Goal: Task Accomplishment & Management: Complete application form

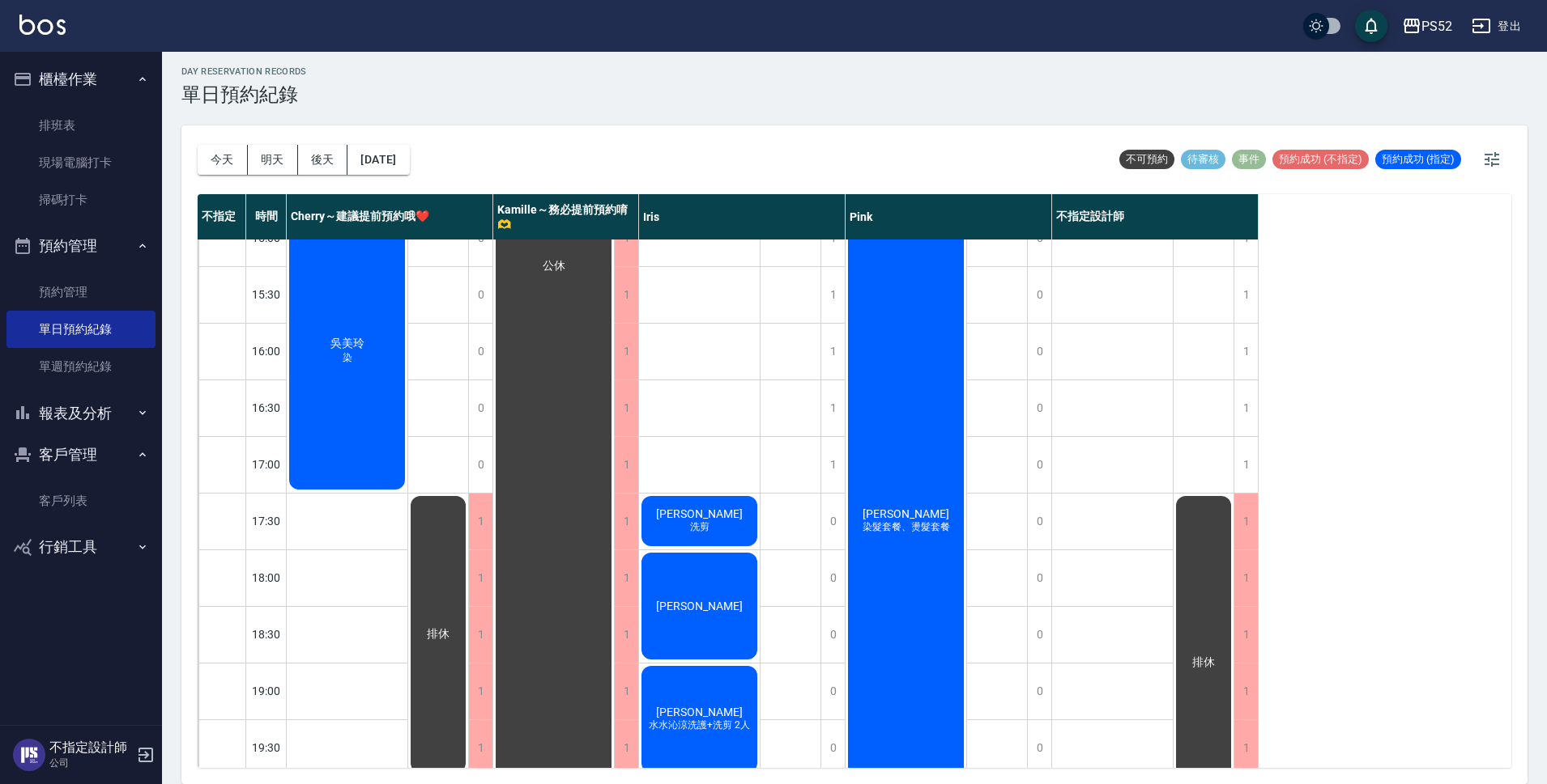
scroll to position [620, 0]
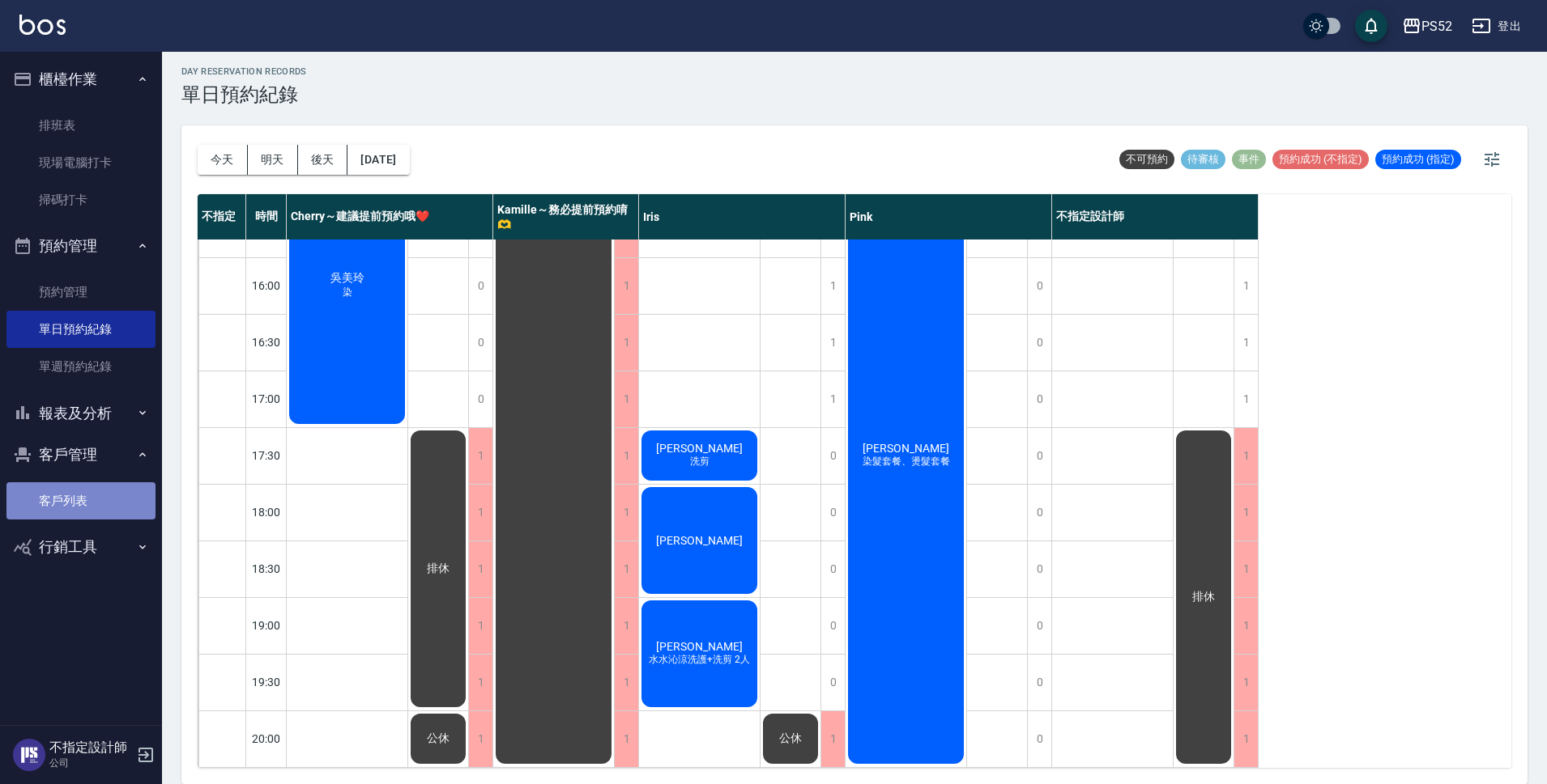
click at [77, 505] on link "客戶列表" at bounding box center [80, 500] width 149 height 37
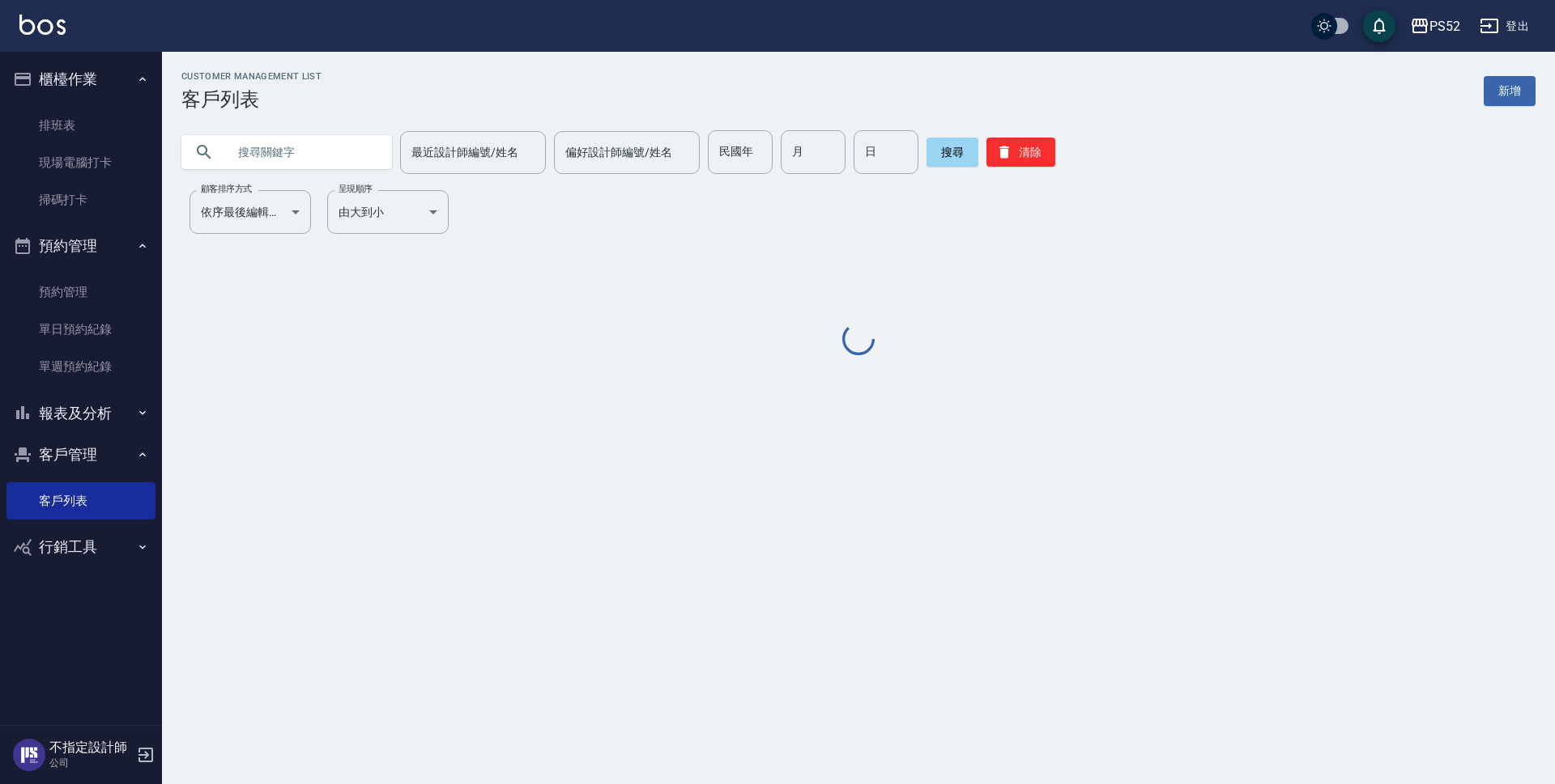
click at [259, 144] on input "text" at bounding box center [302, 152] width 152 height 44
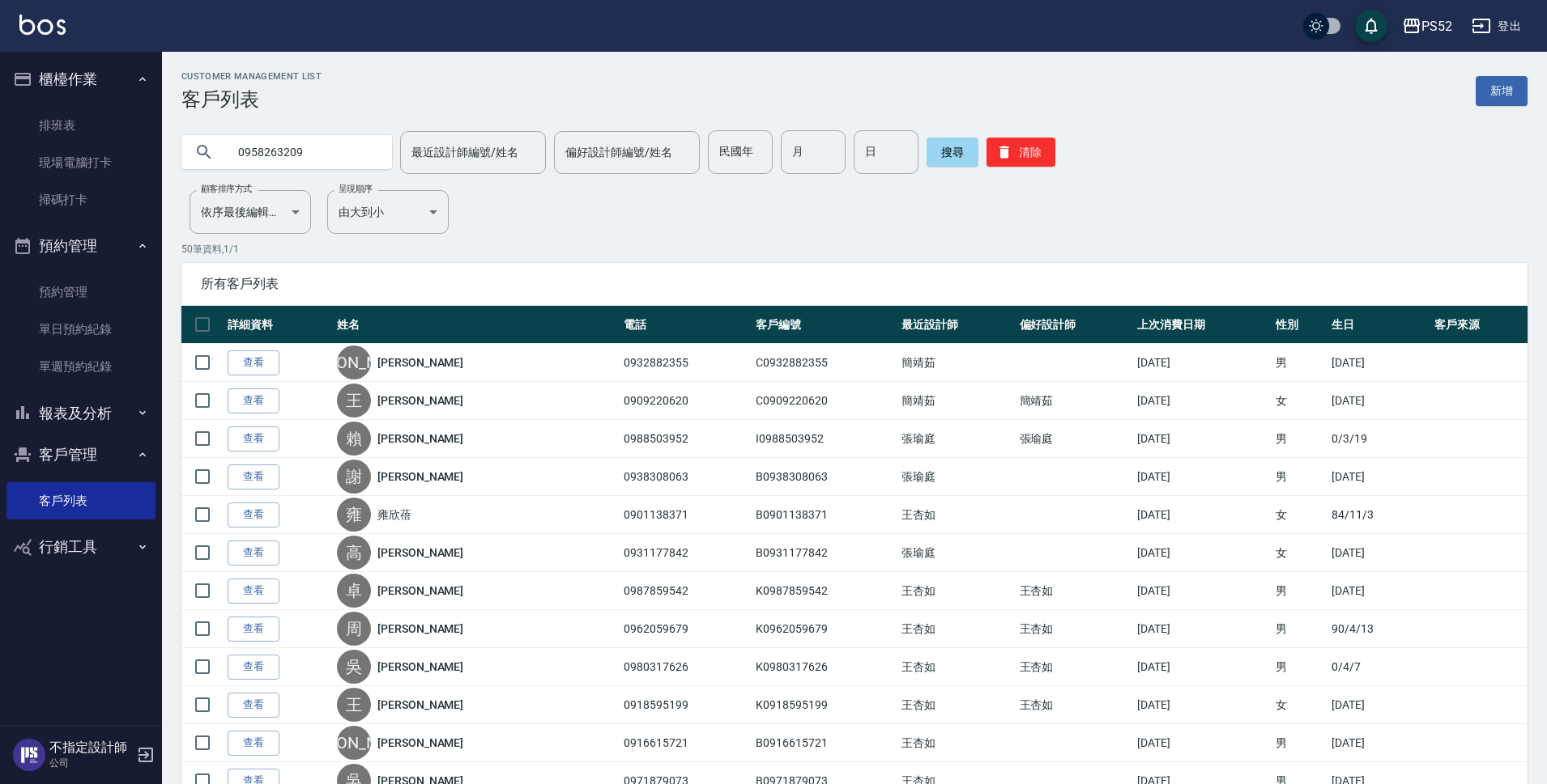
type input "0958263209"
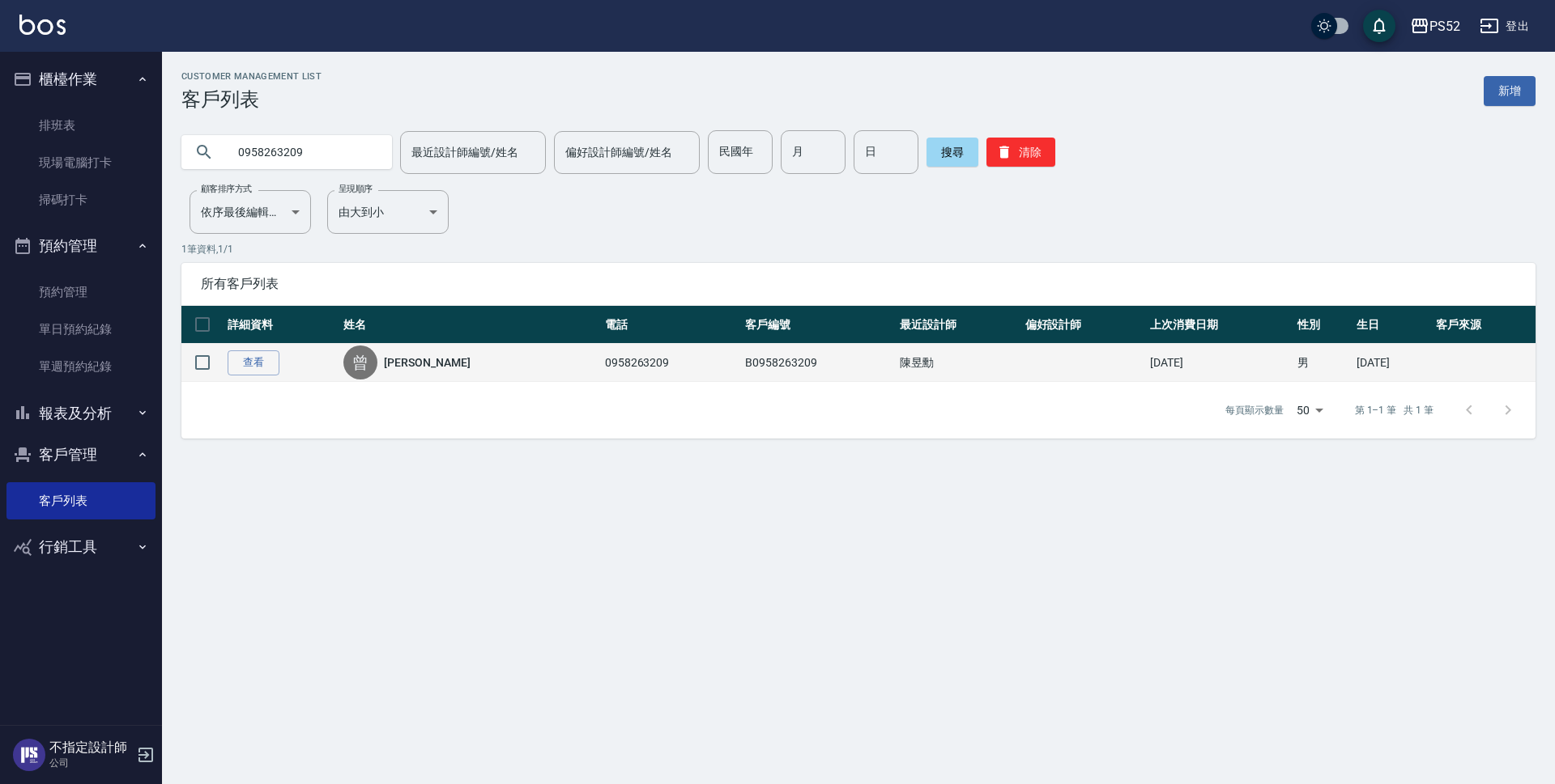
click at [399, 362] on link "[PERSON_NAME]" at bounding box center [427, 362] width 86 height 17
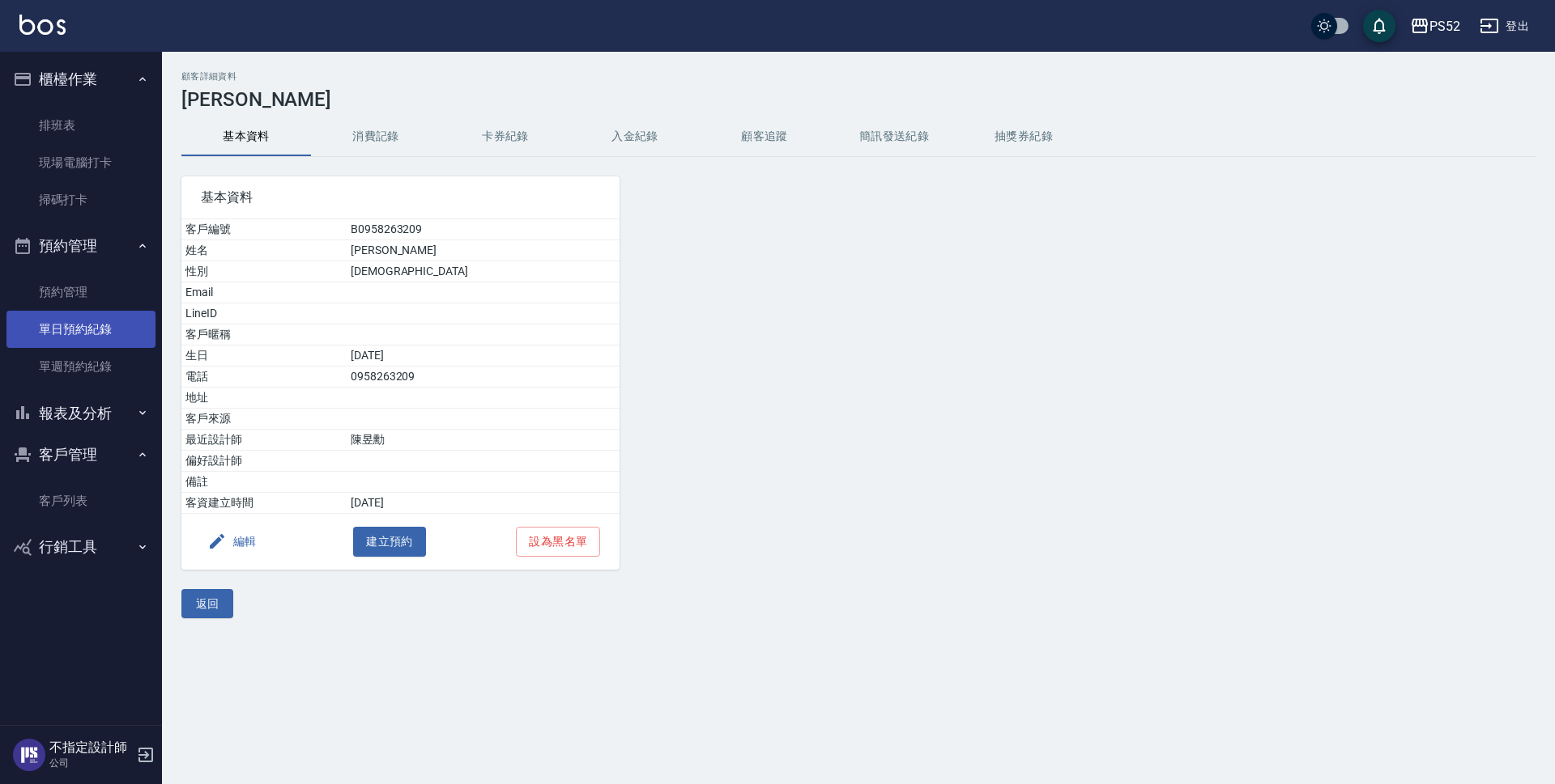
click at [115, 332] on link "單日預約紀錄" at bounding box center [80, 329] width 149 height 37
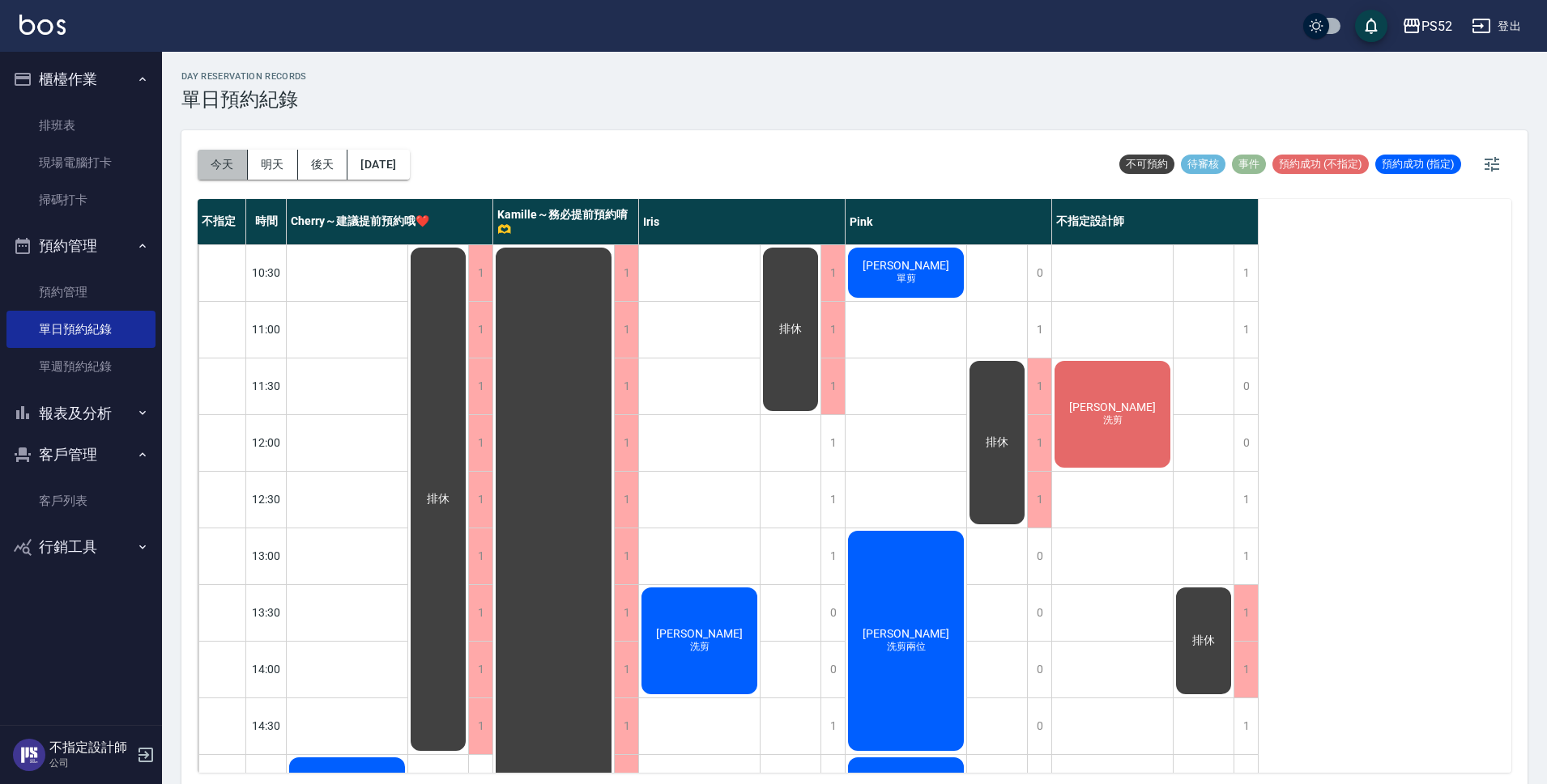
click at [234, 171] on button "今天" at bounding box center [223, 164] width 50 height 30
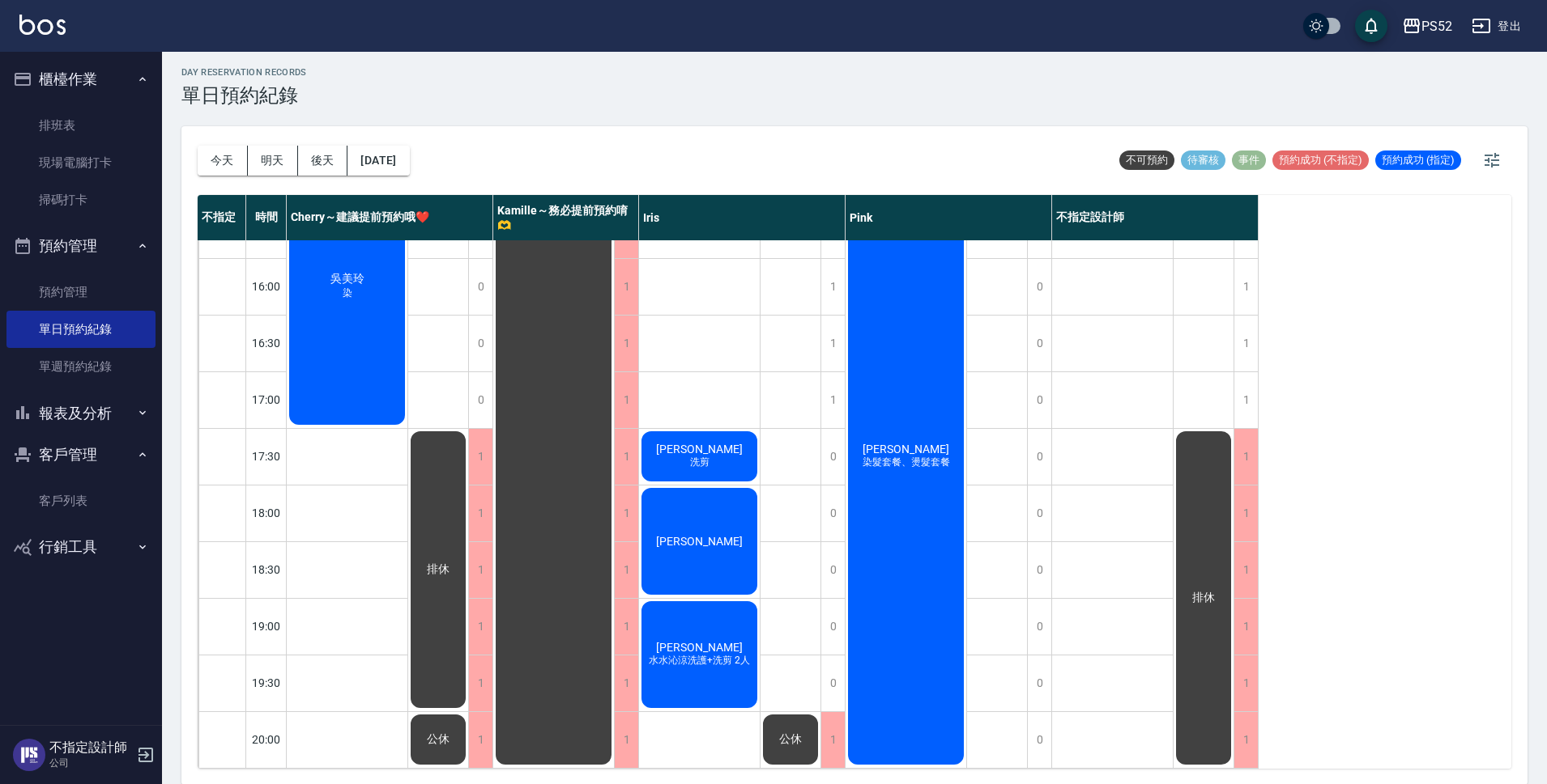
scroll to position [5, 0]
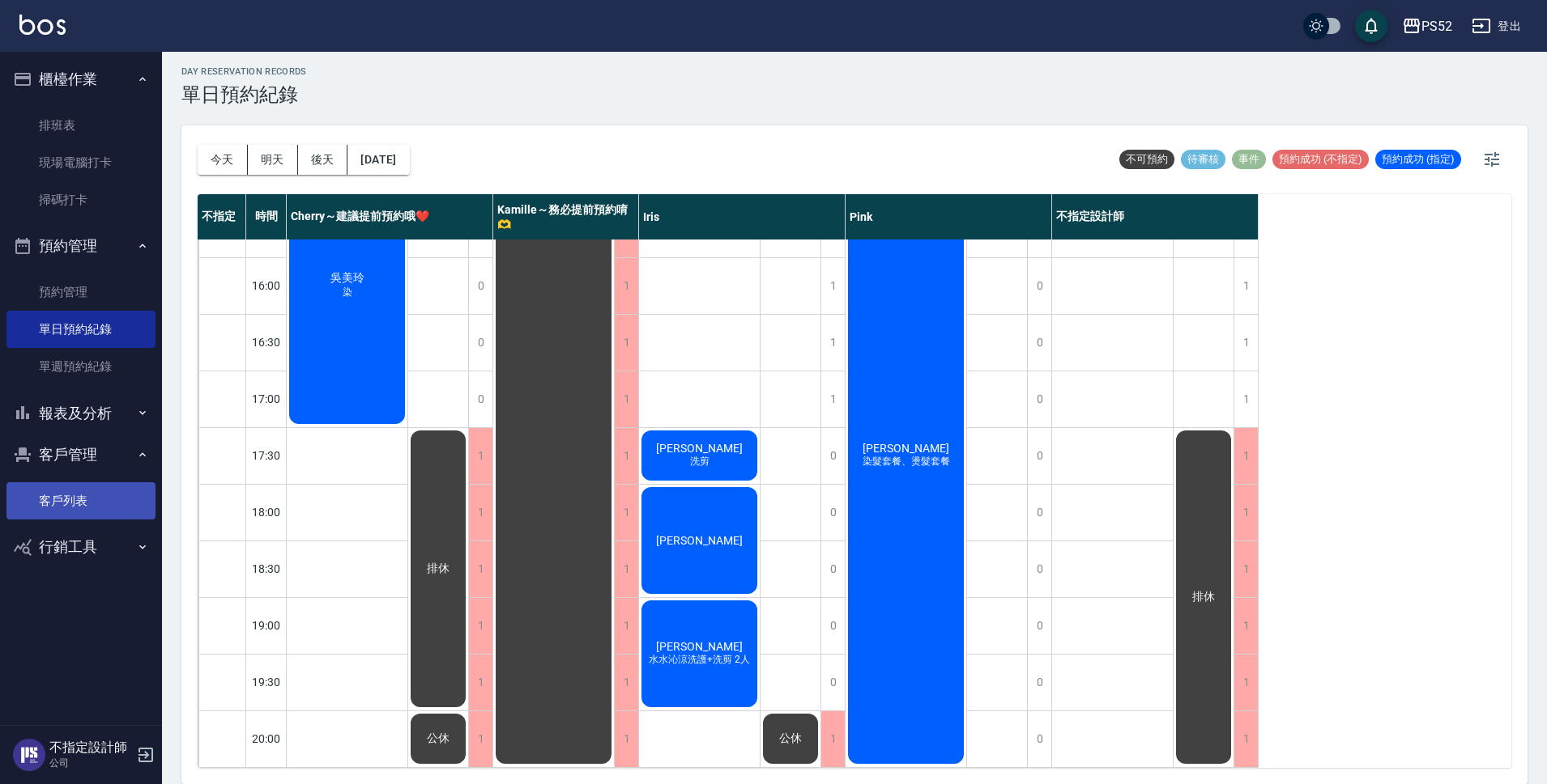
click at [37, 518] on link "客戶列表" at bounding box center [80, 500] width 149 height 37
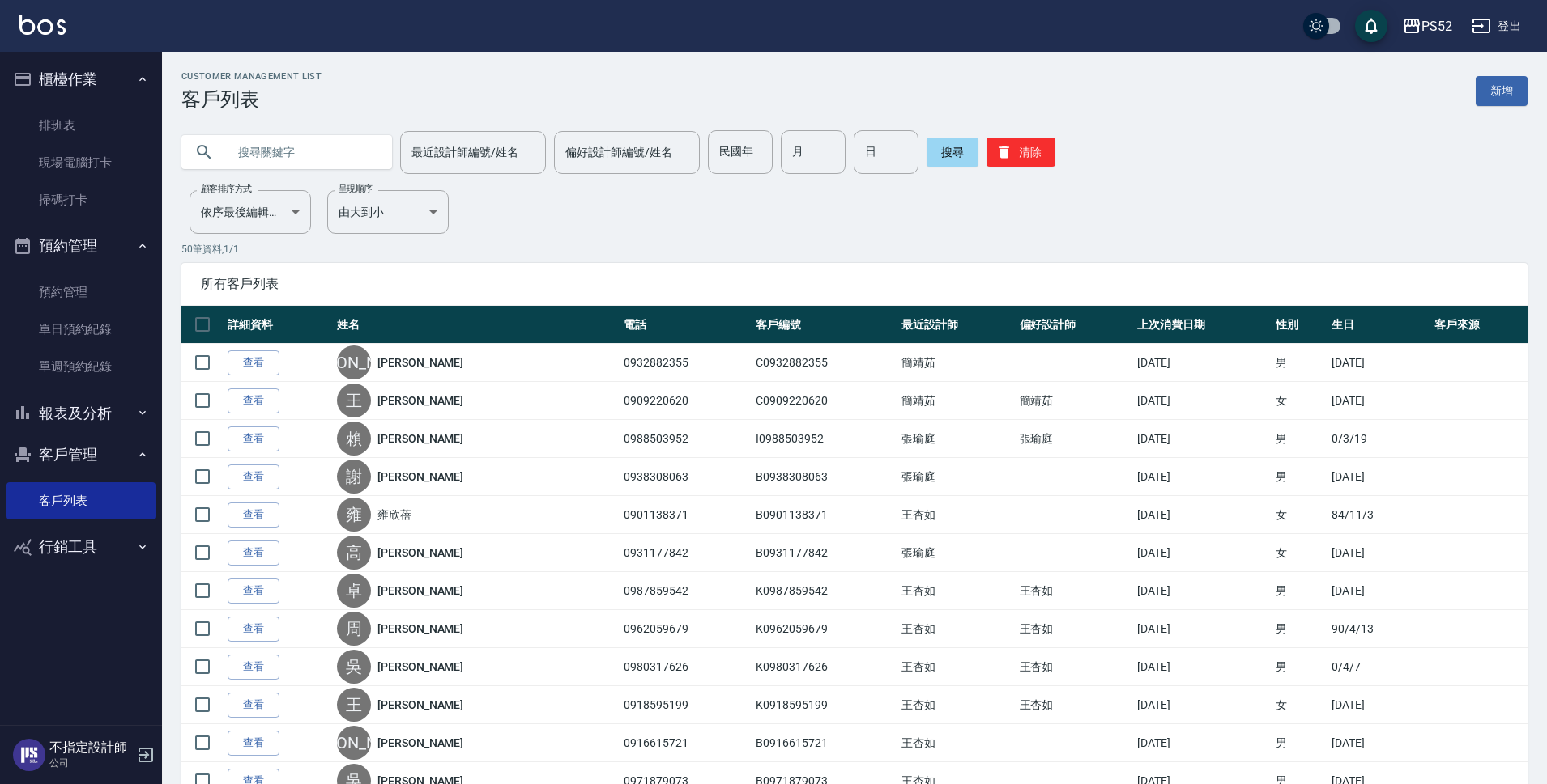
click at [272, 159] on input "text" at bounding box center [302, 152] width 152 height 44
type input "0907730217"
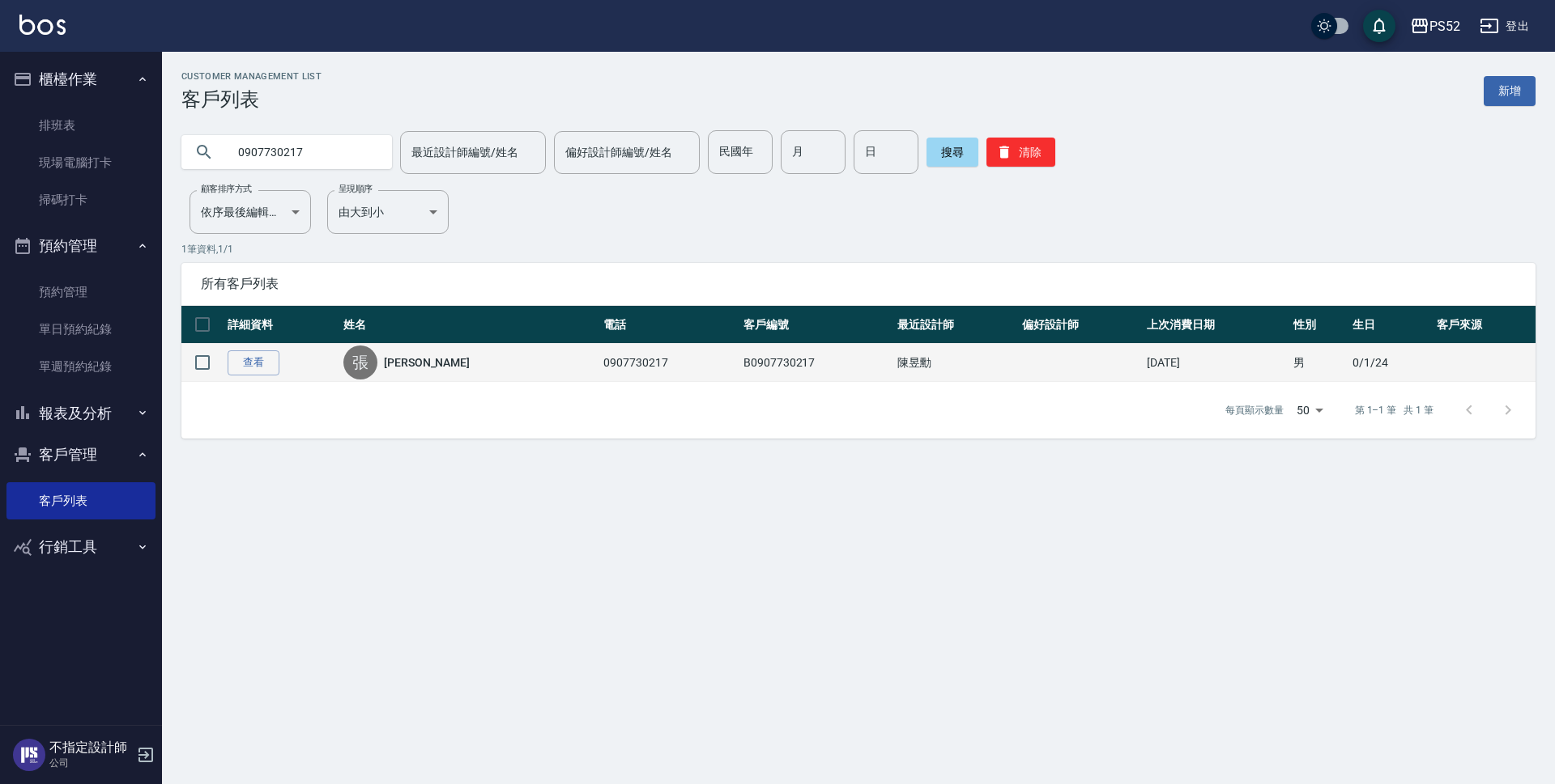
click at [415, 366] on link "[PERSON_NAME]" at bounding box center [427, 362] width 86 height 17
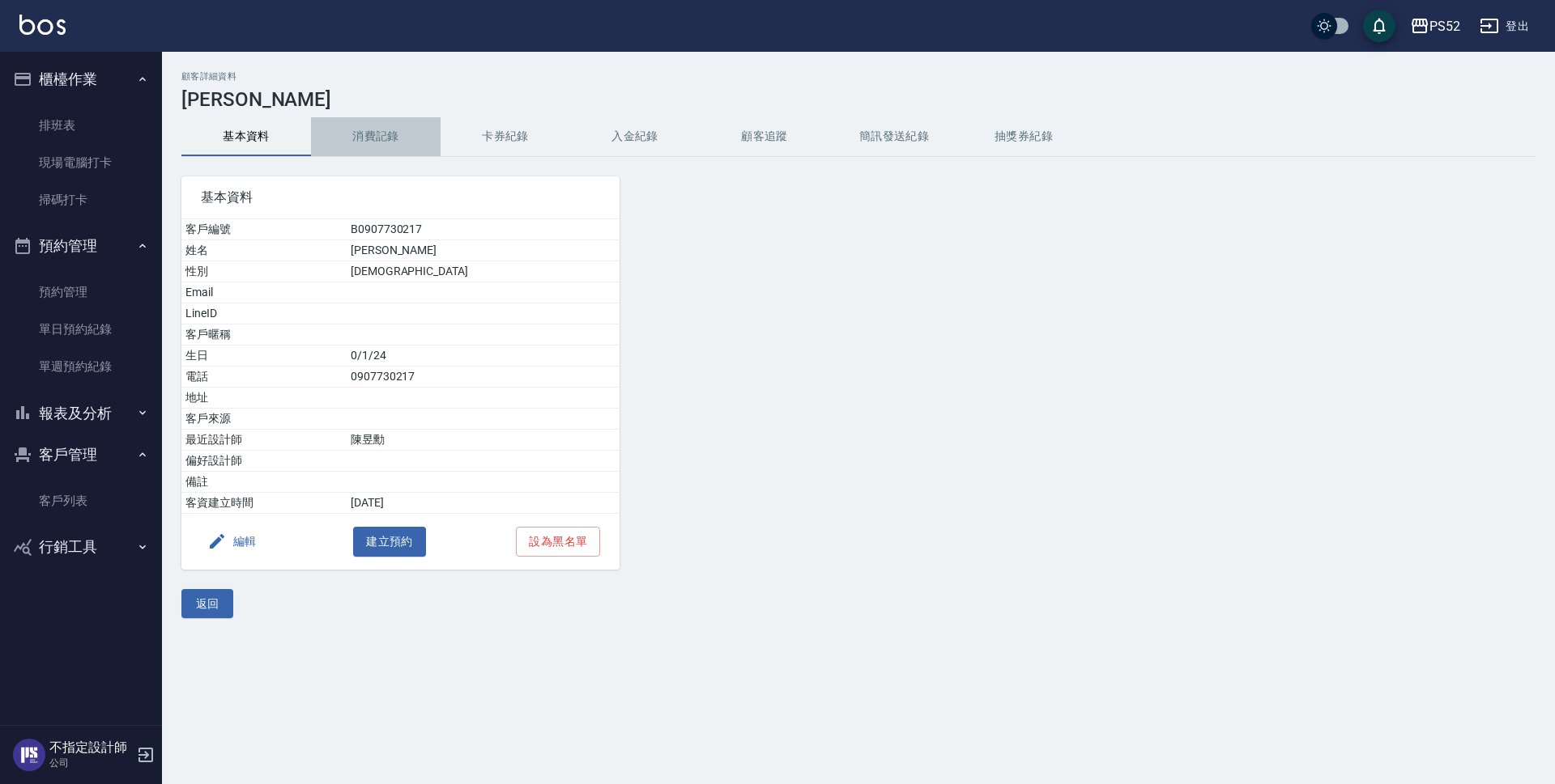
click at [377, 131] on button "消費記錄" at bounding box center [375, 137] width 130 height 39
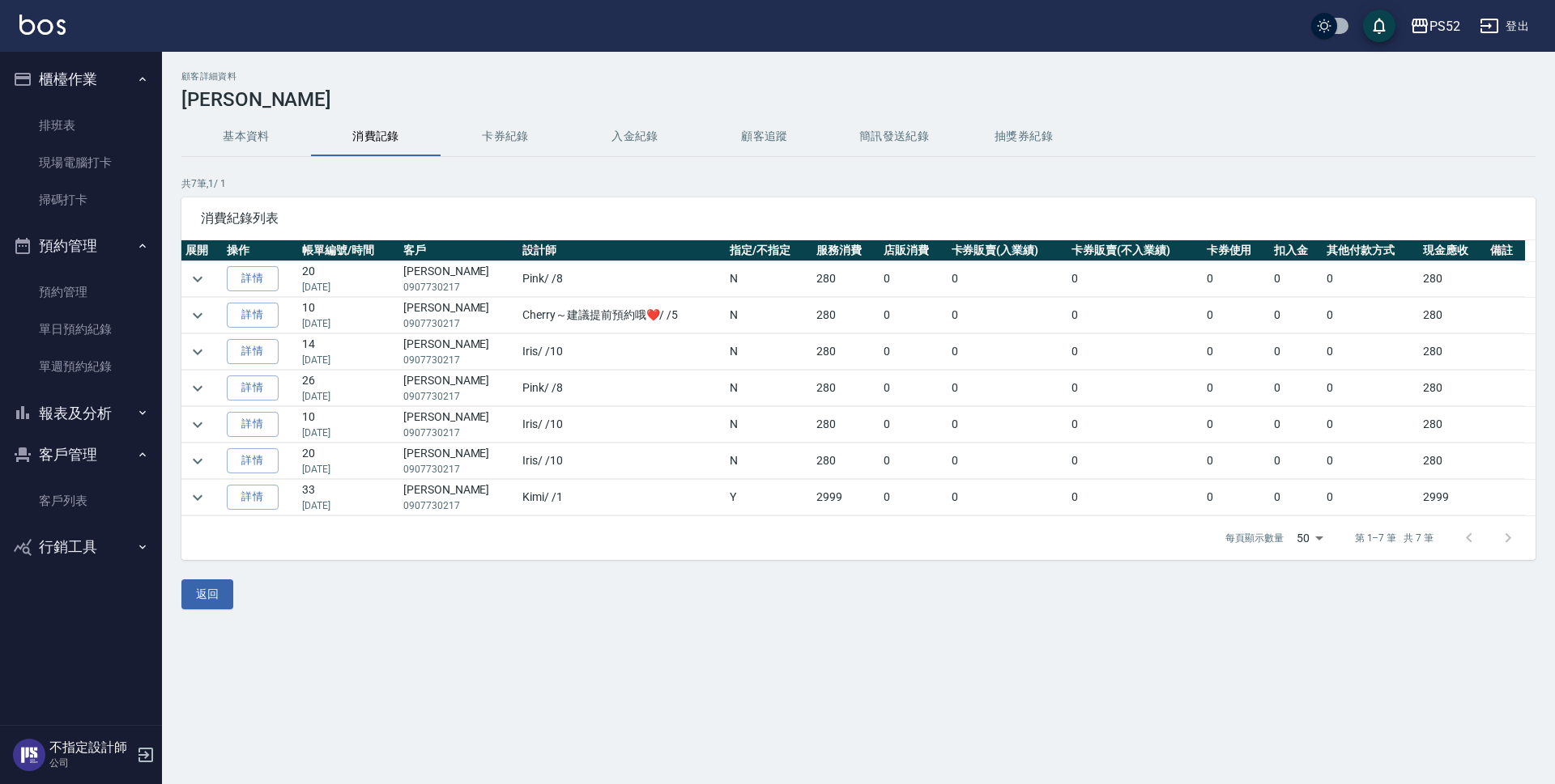
click at [279, 133] on button "基本資料" at bounding box center [246, 137] width 130 height 39
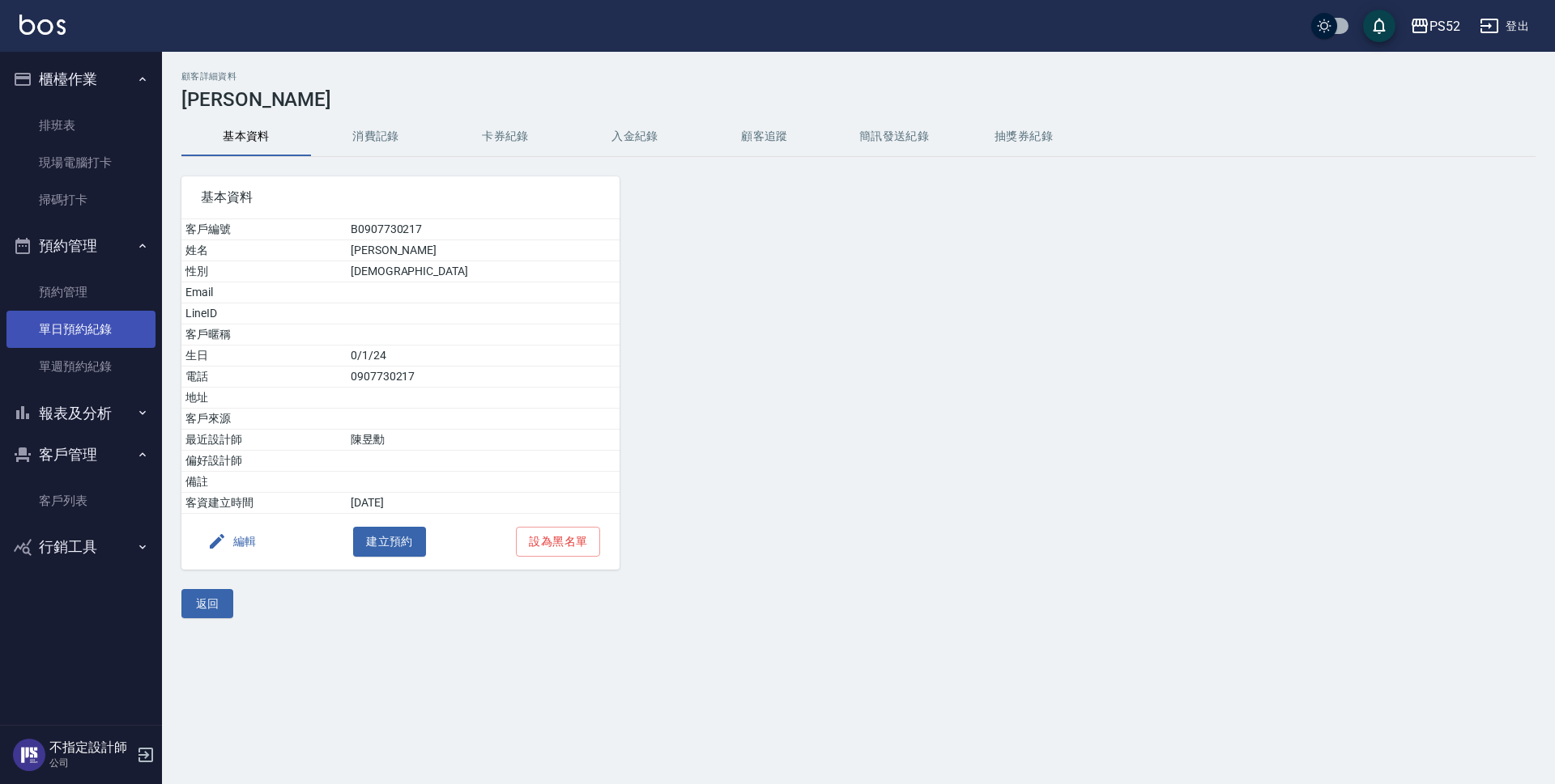
click at [120, 326] on link "單日預約紀錄" at bounding box center [80, 329] width 149 height 37
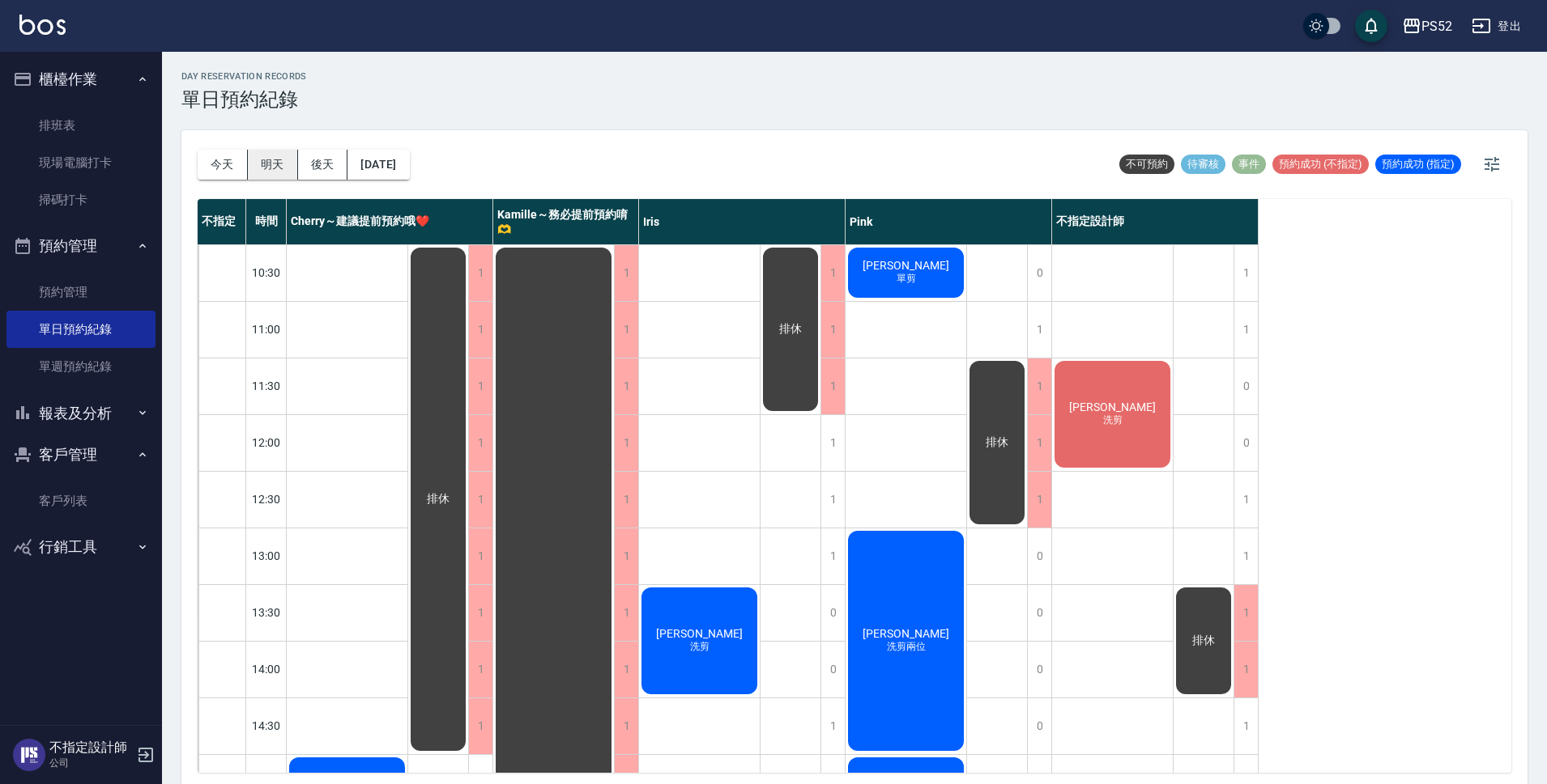
click at [270, 160] on button "明天" at bounding box center [273, 164] width 50 height 30
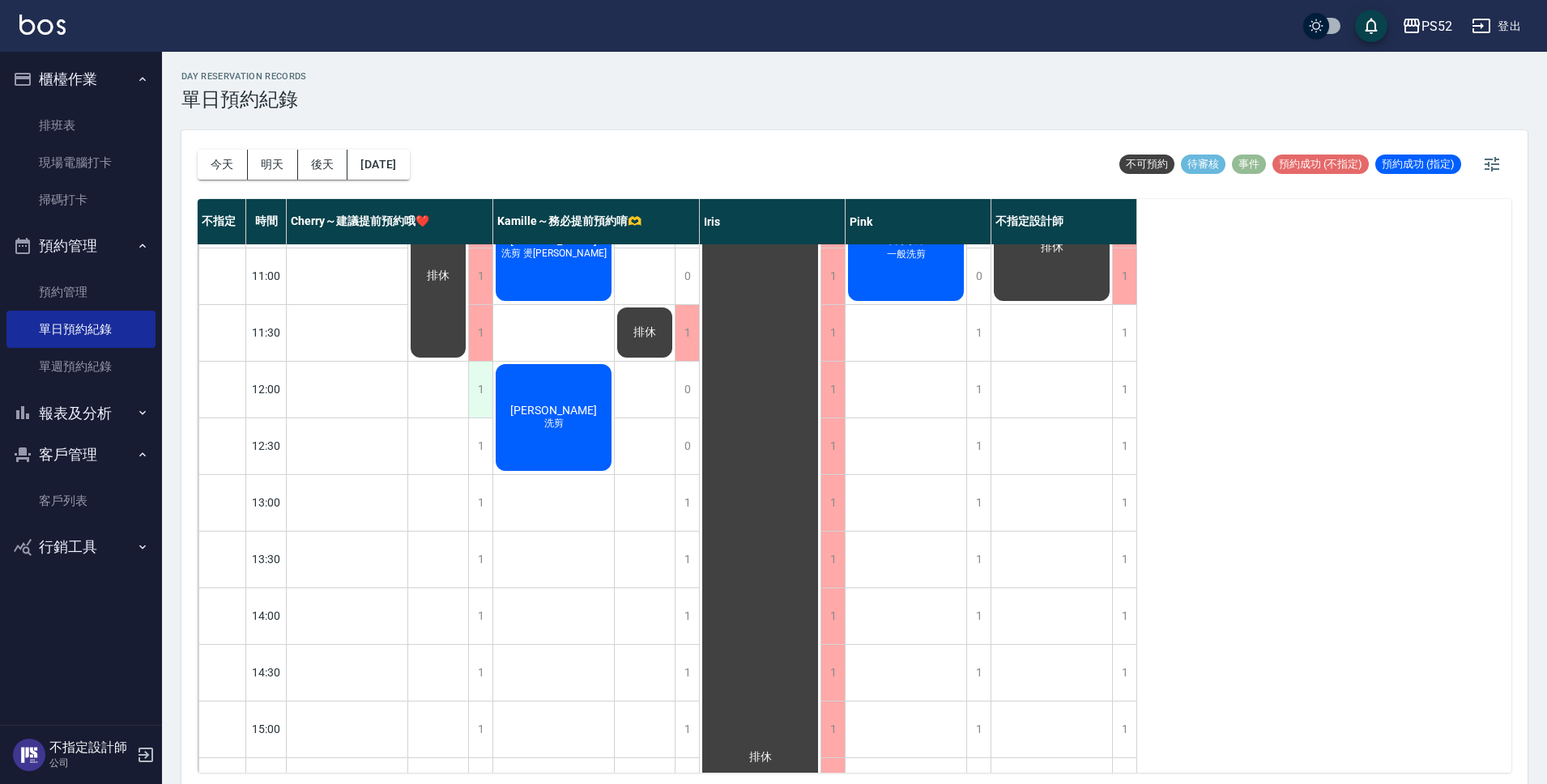
scroll to position [54, 0]
click at [400, 157] on button "[DATE]" at bounding box center [378, 164] width 62 height 30
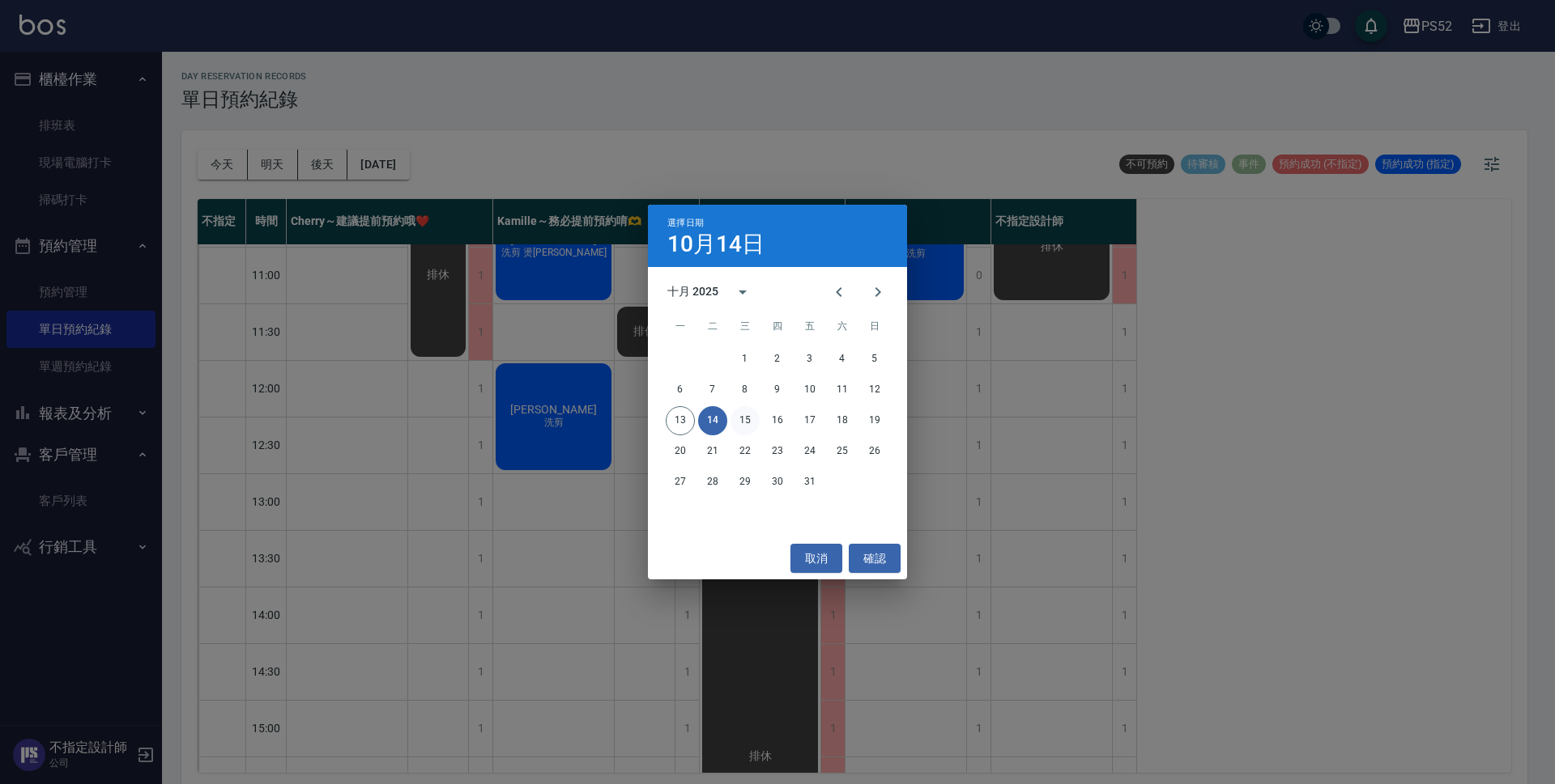
click at [750, 426] on button "15" at bounding box center [744, 420] width 29 height 29
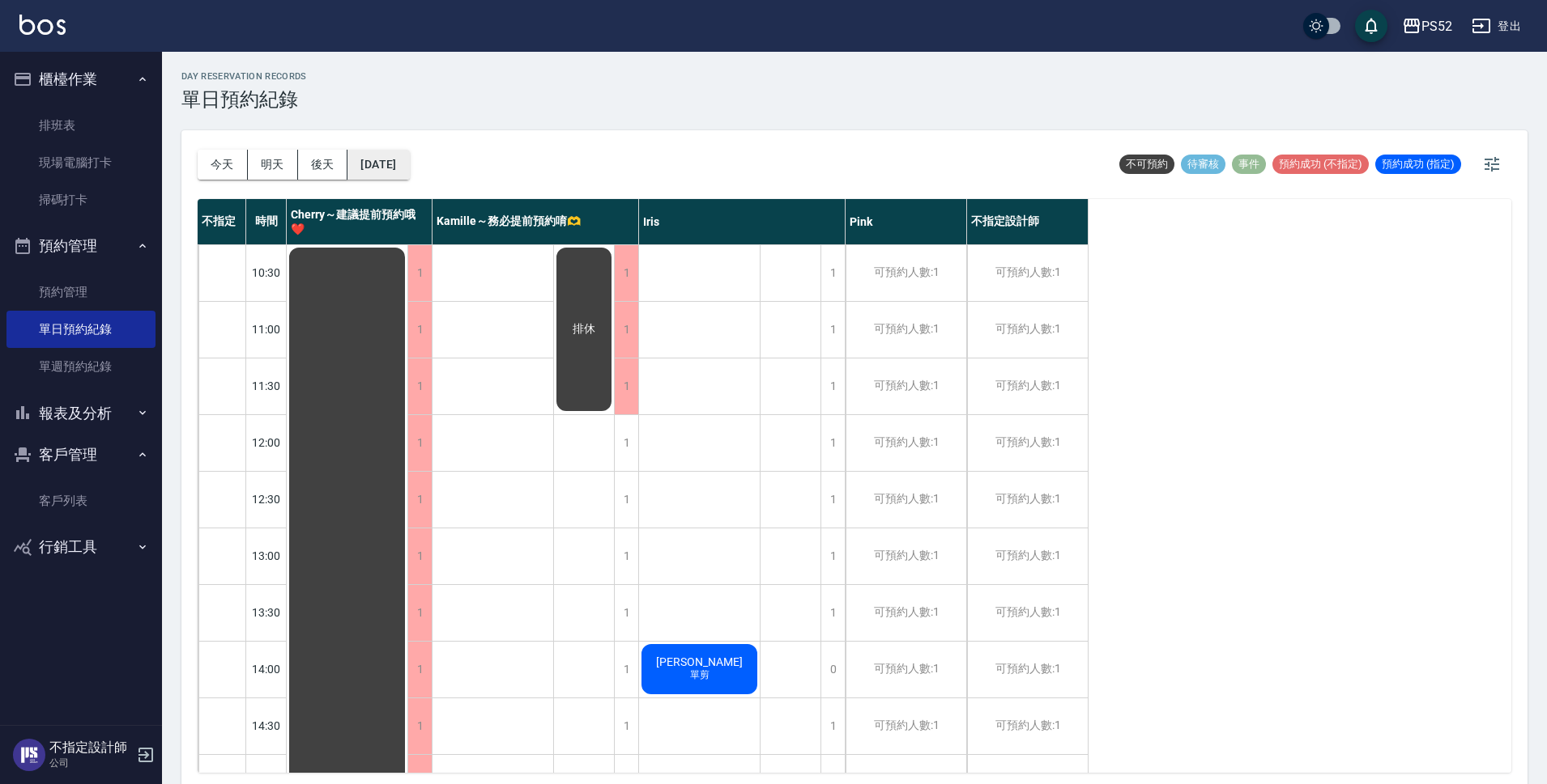
click at [393, 160] on button "[DATE]" at bounding box center [378, 164] width 62 height 30
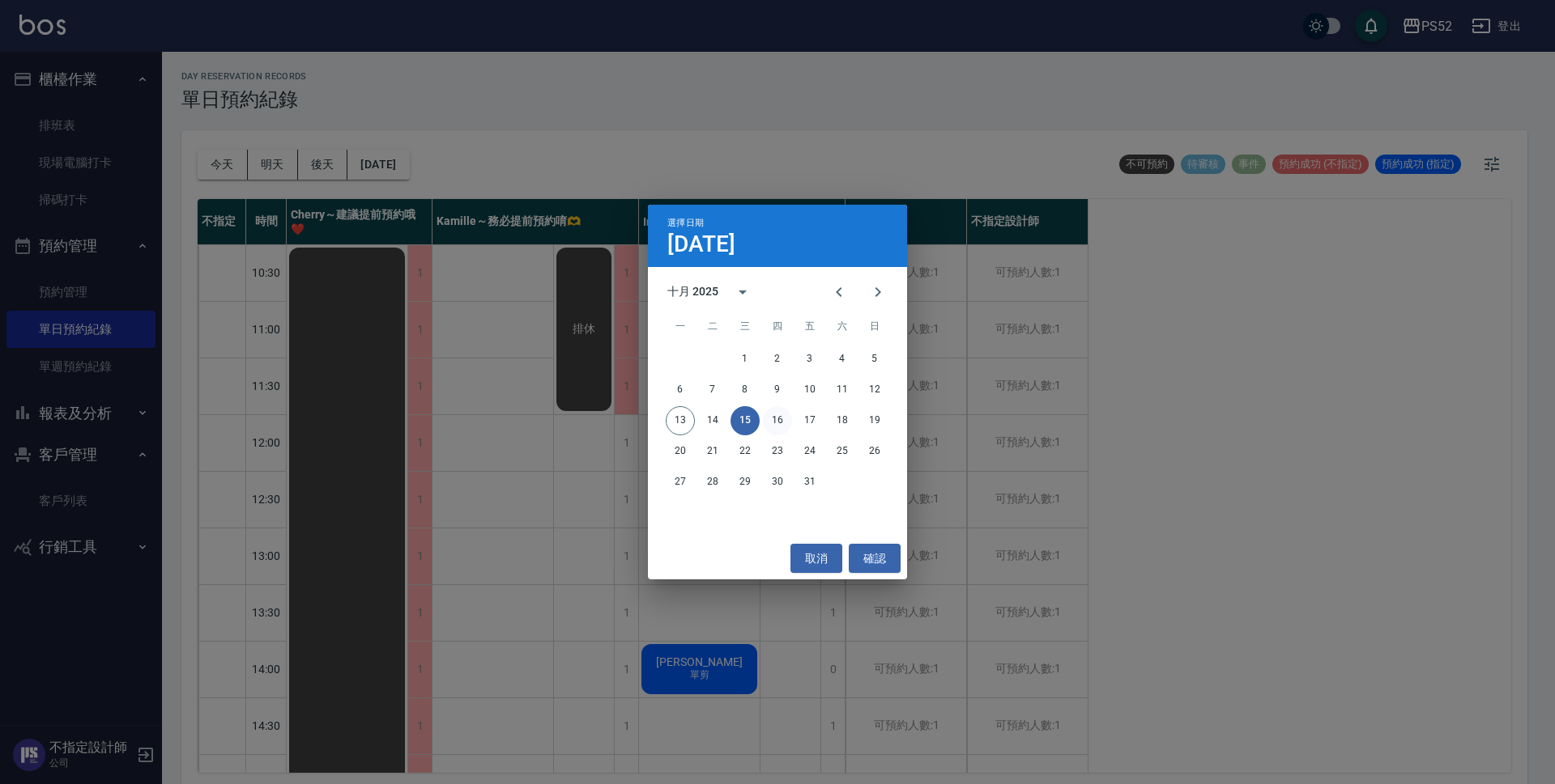
click at [771, 422] on button "16" at bounding box center [777, 420] width 29 height 29
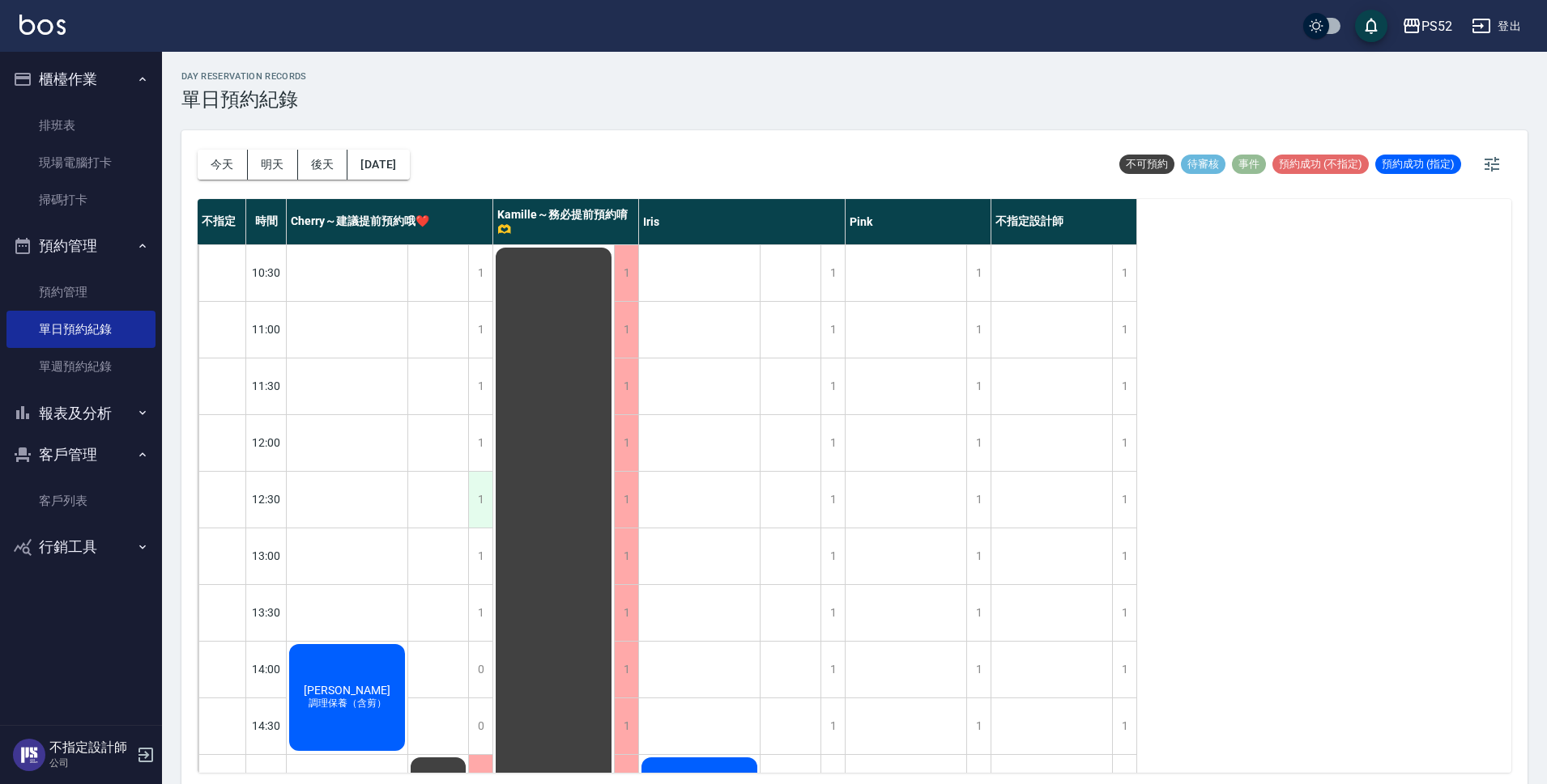
click at [481, 504] on div "1" at bounding box center [481, 499] width 24 height 56
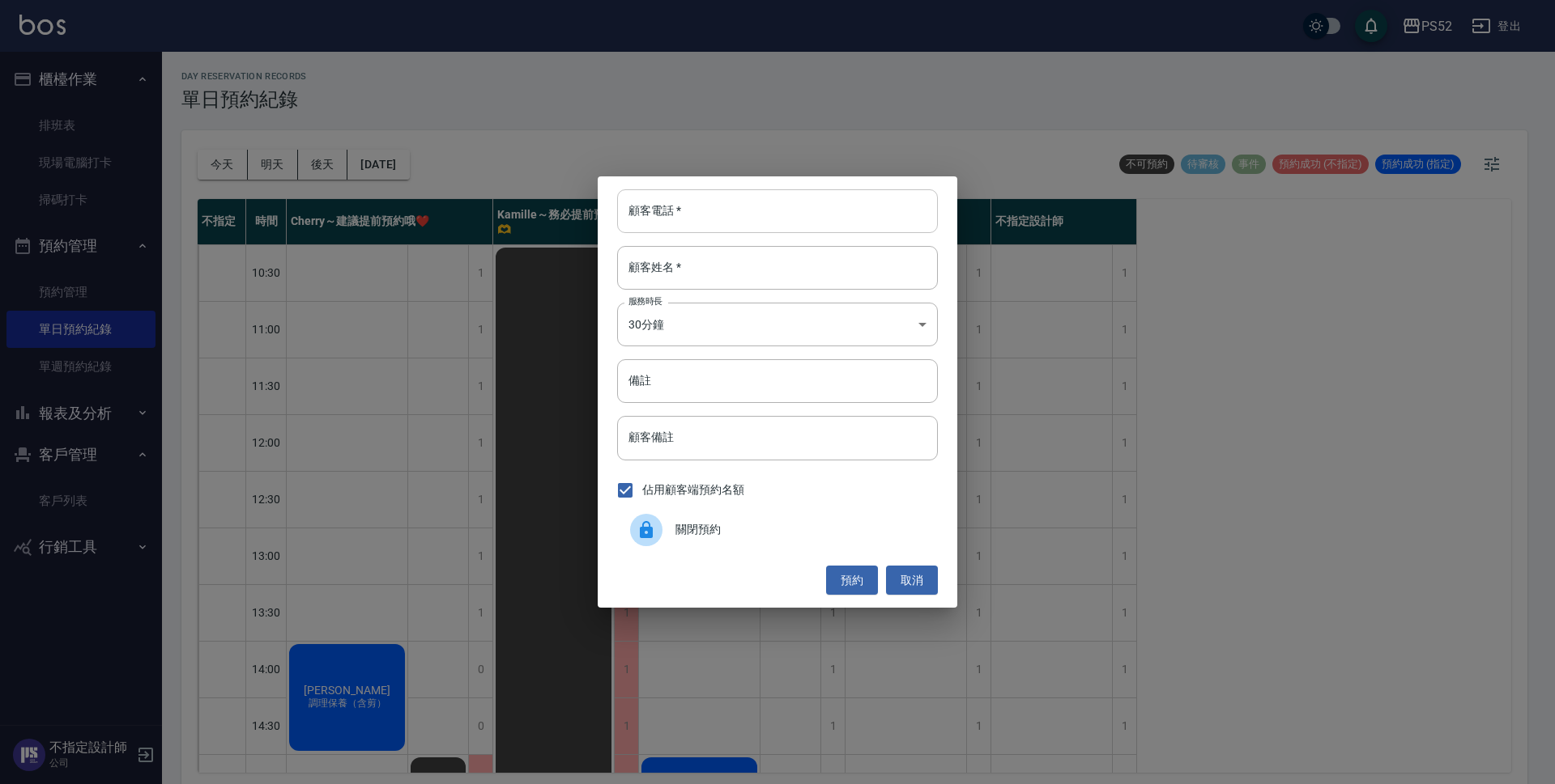
click at [689, 224] on input "顧客電話   *" at bounding box center [778, 211] width 320 height 44
type input "0907730217"
click at [747, 257] on input "顧客姓名   *" at bounding box center [778, 268] width 320 height 44
type input "張"
click at [724, 332] on body "PS52 登出 櫃檯作業 排班表 現場電腦打卡 掃碼打卡 預約管理 預約管理 單日預約紀錄 單週預約紀錄 報表及分析 報表目錄 互助日報表 互助點數明細 設計…" at bounding box center [778, 394] width 1555 height 789
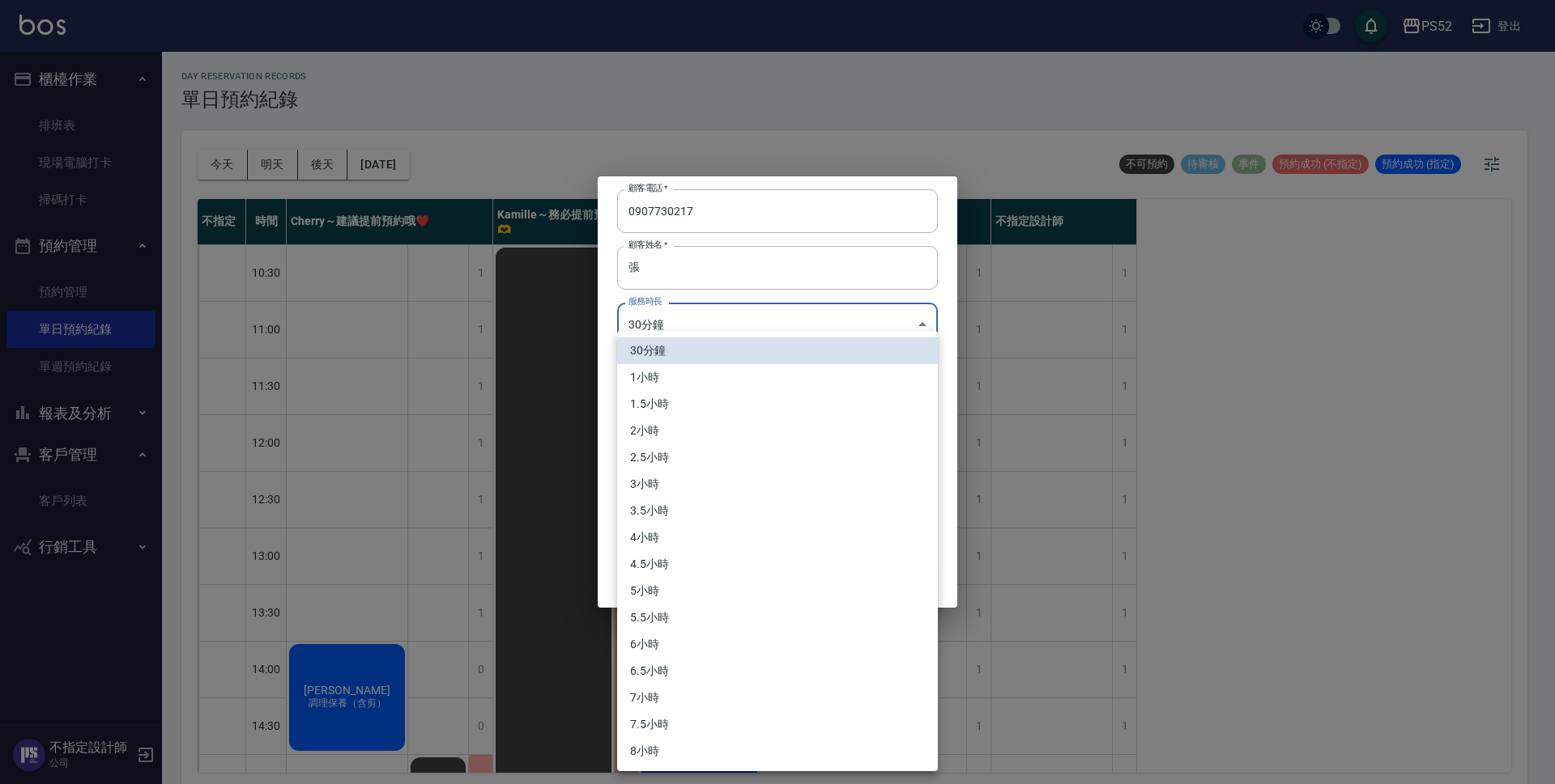
click at [679, 381] on li "1小時" at bounding box center [778, 378] width 320 height 27
type input "2"
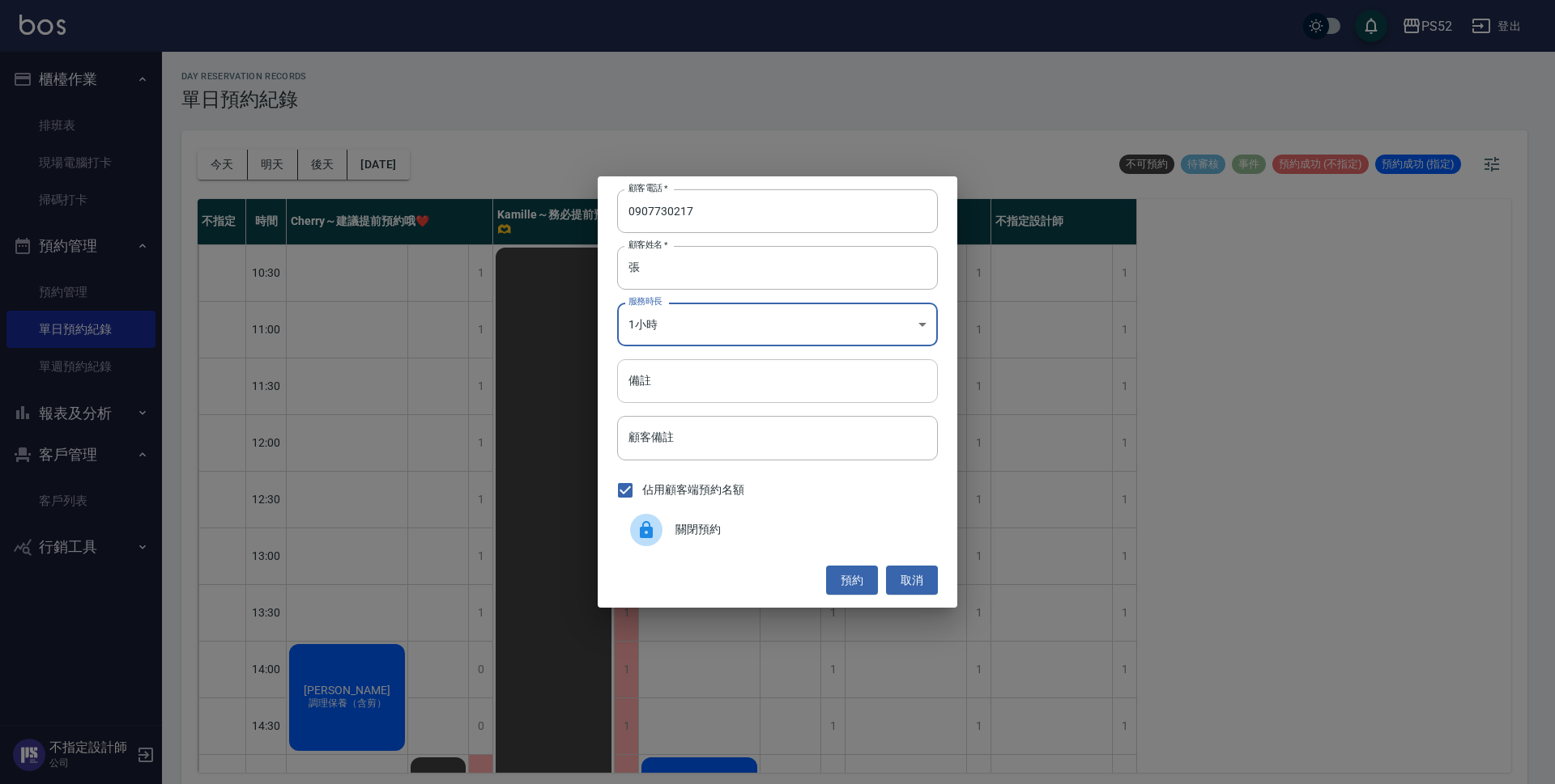
click at [690, 385] on input "備註" at bounding box center [778, 381] width 320 height 44
type input "洗剪"
click at [850, 580] on button "預約" at bounding box center [852, 580] width 52 height 30
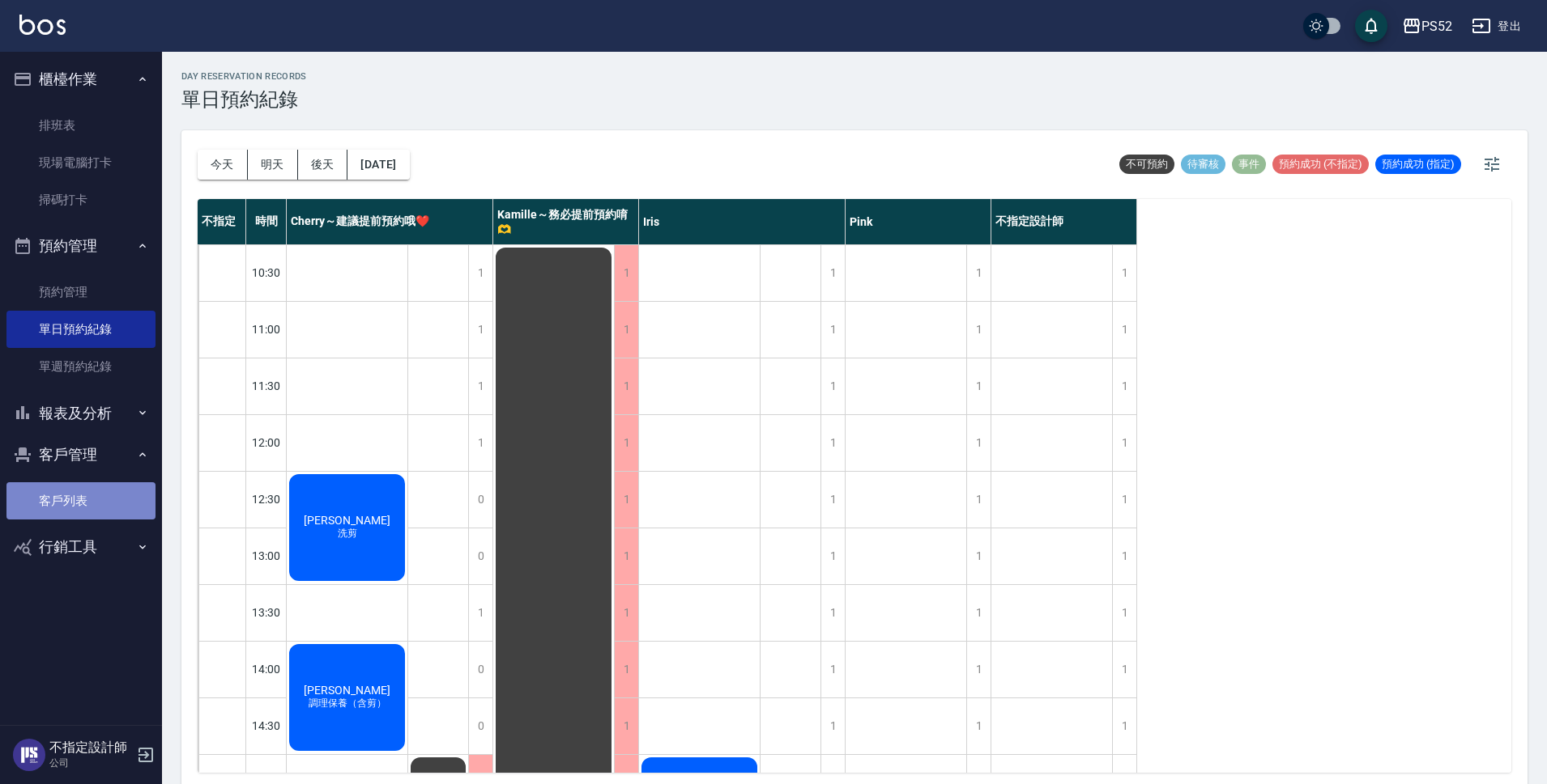
click at [62, 503] on link "客戶列表" at bounding box center [80, 500] width 149 height 37
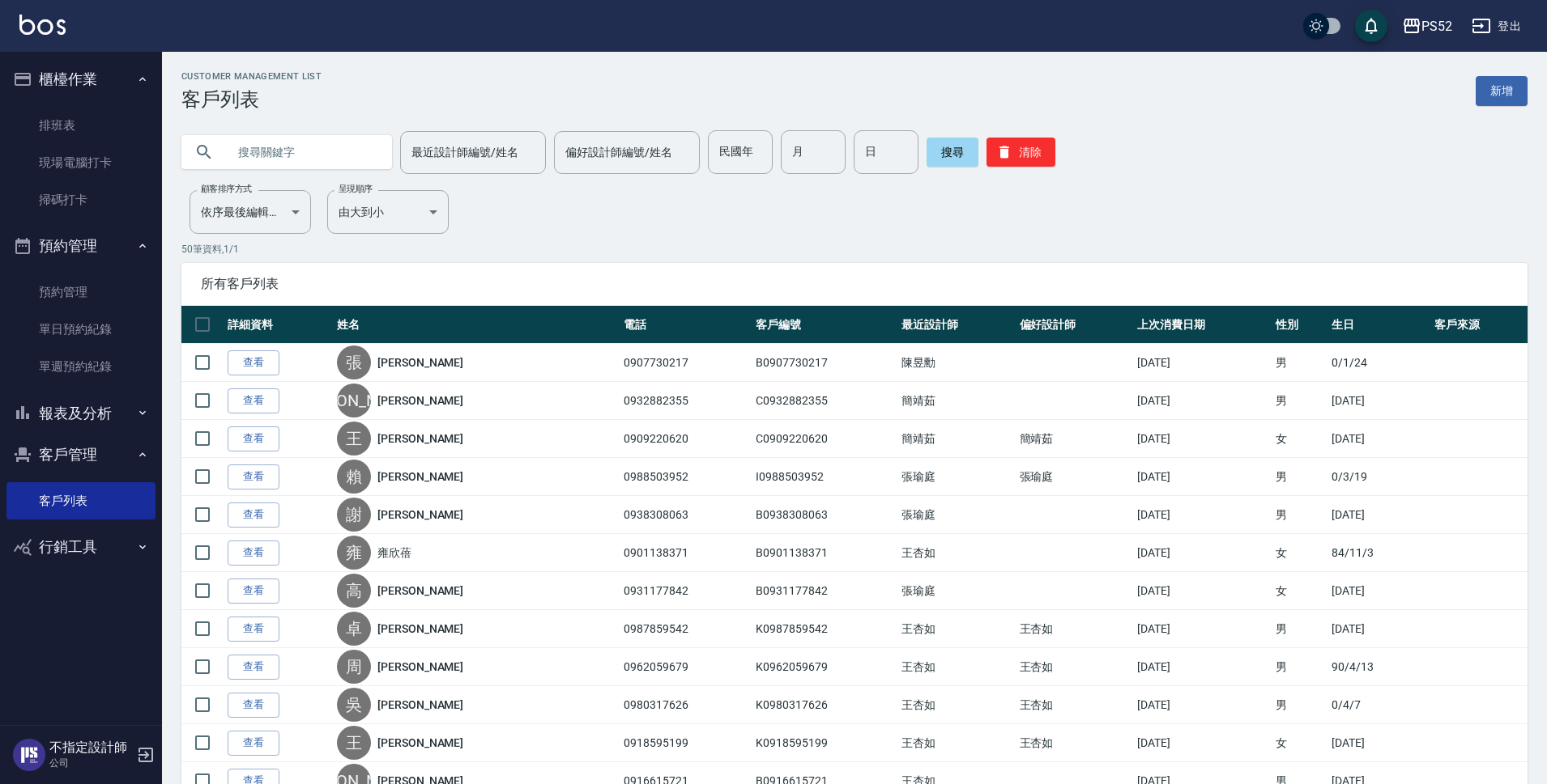
click at [275, 163] on input "text" at bounding box center [302, 152] width 152 height 44
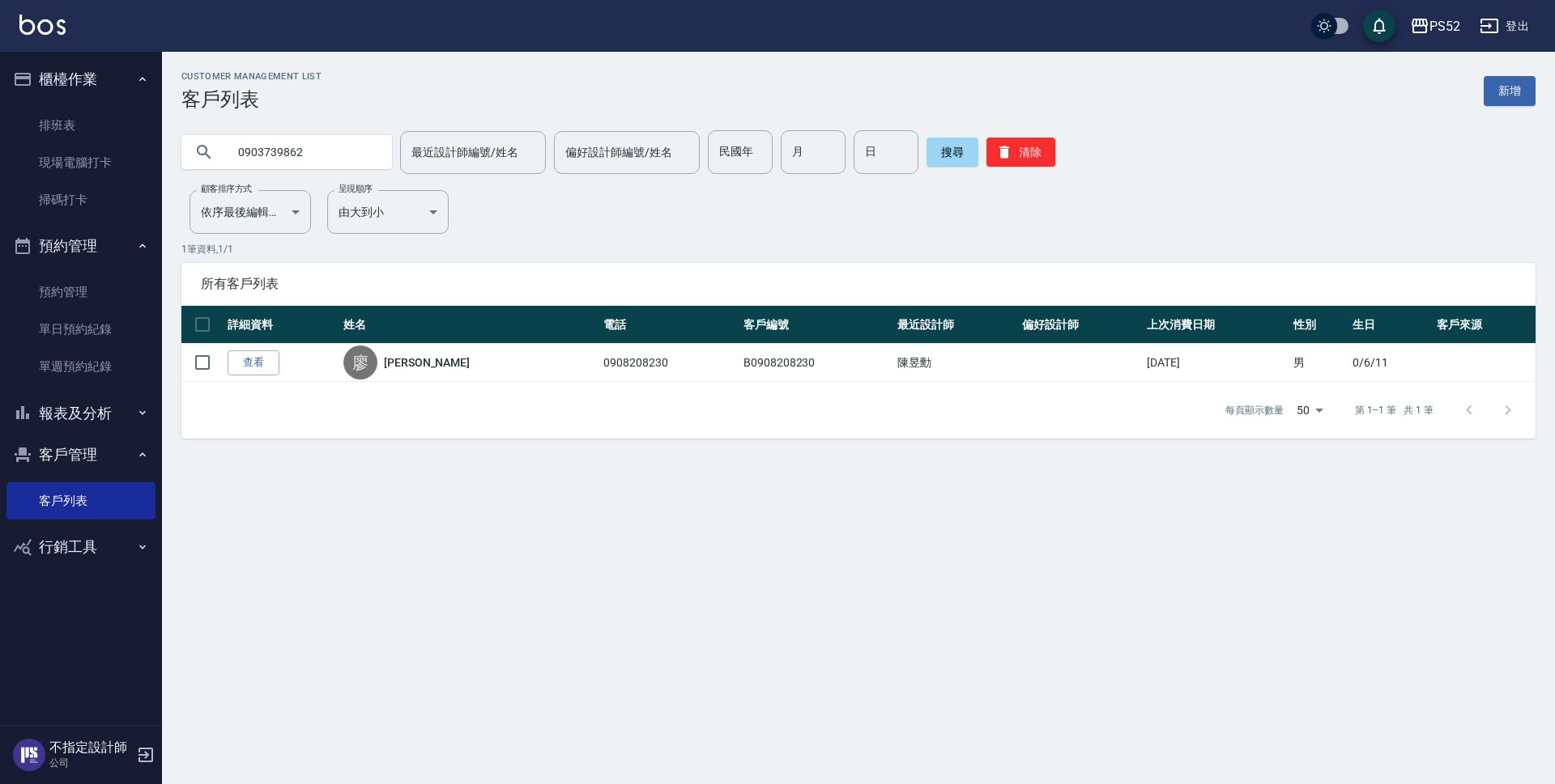
type input "0903739862"
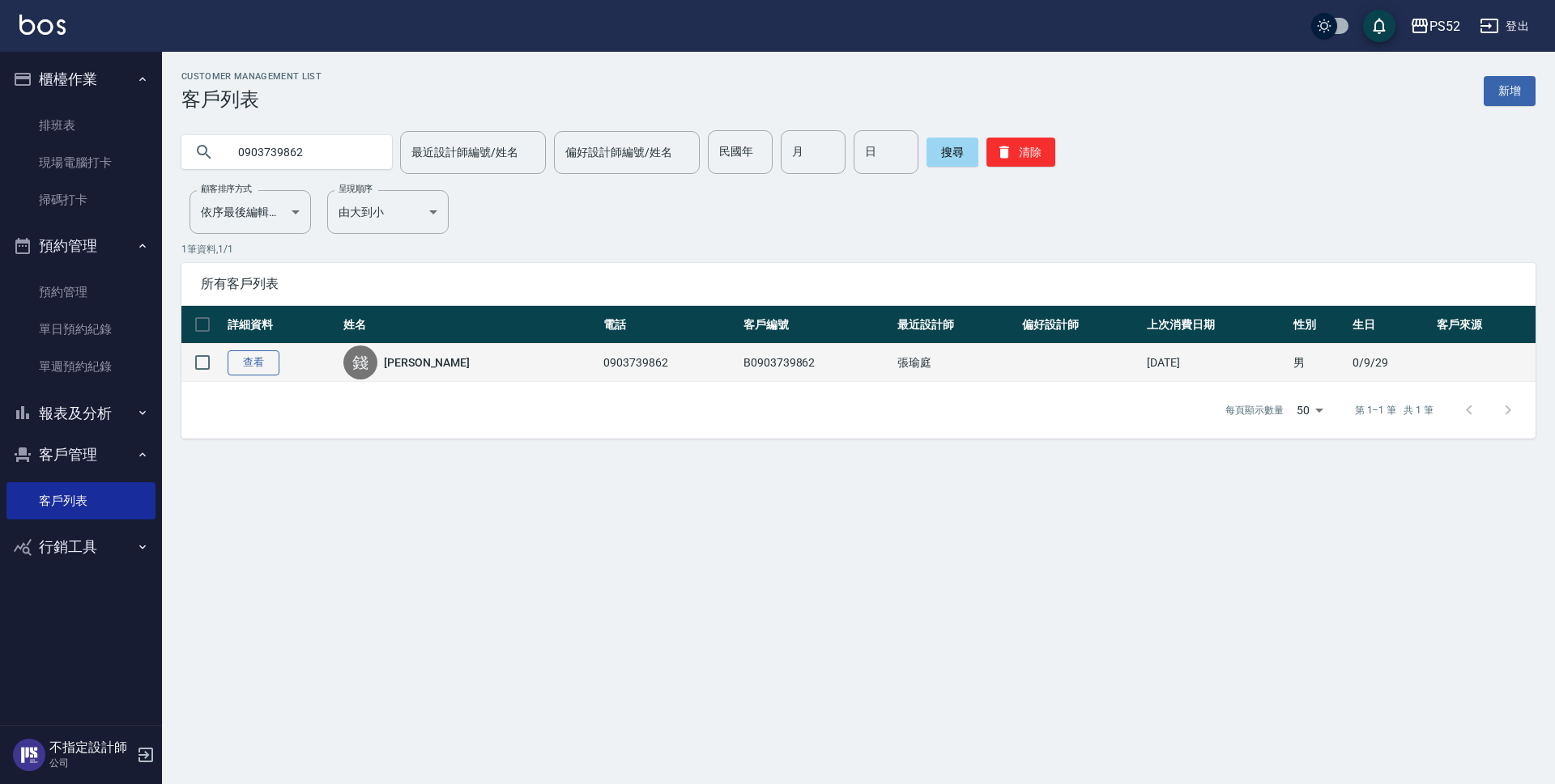
click at [232, 358] on link "查看" at bounding box center [253, 363] width 52 height 25
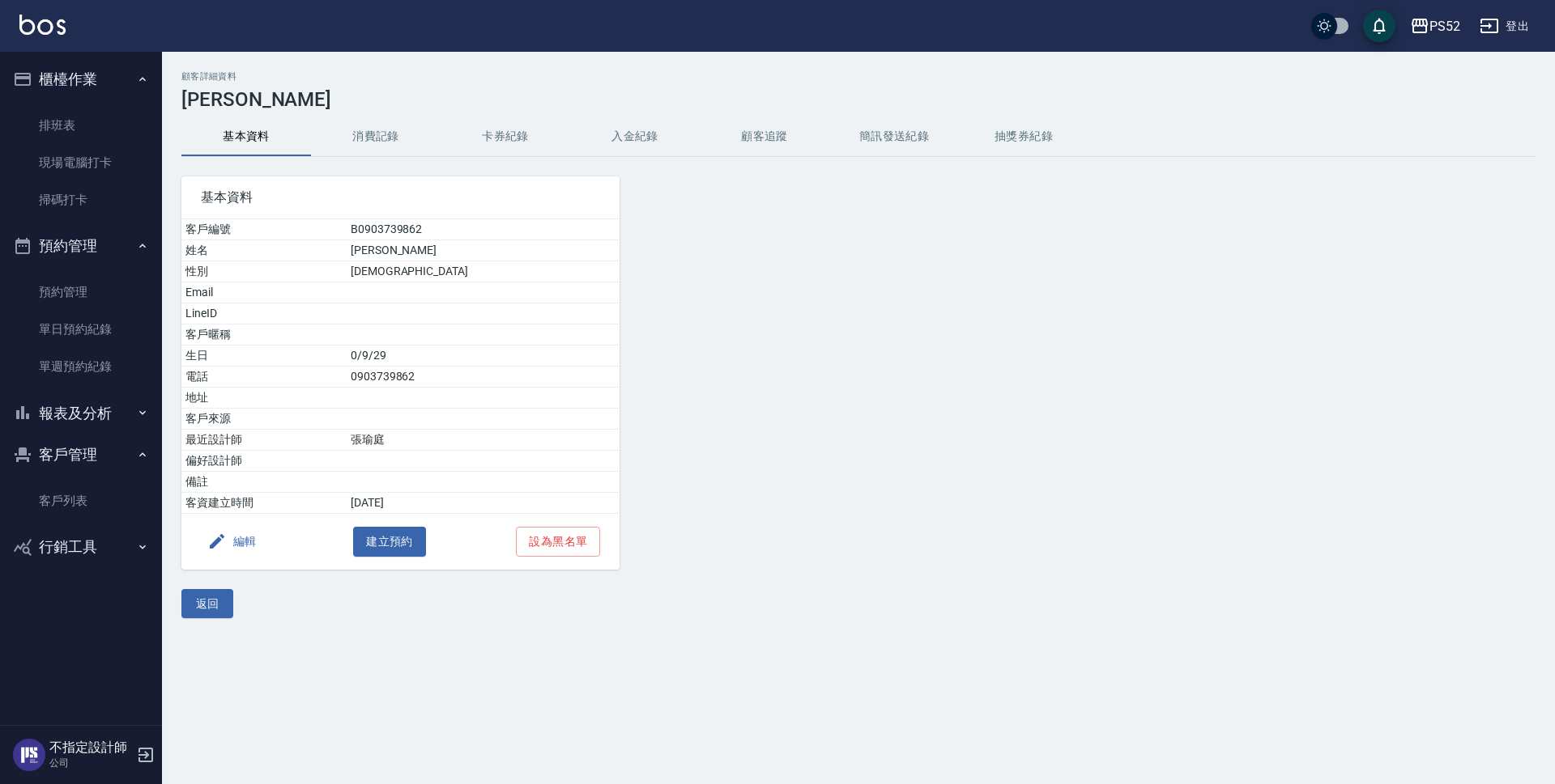
click at [337, 127] on button "消費記錄" at bounding box center [375, 137] width 130 height 39
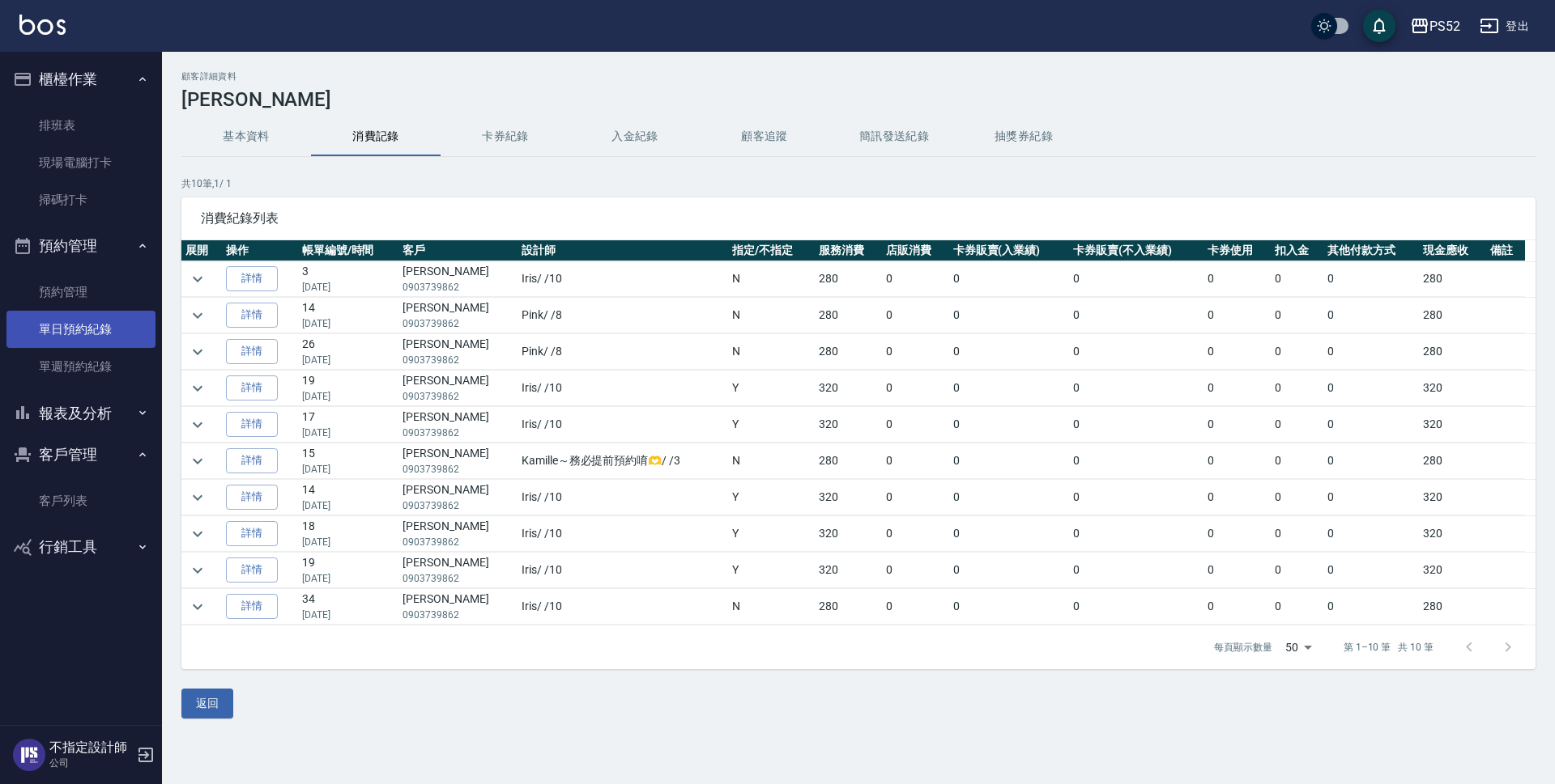
click at [121, 328] on link "單日預約紀錄" at bounding box center [80, 329] width 149 height 37
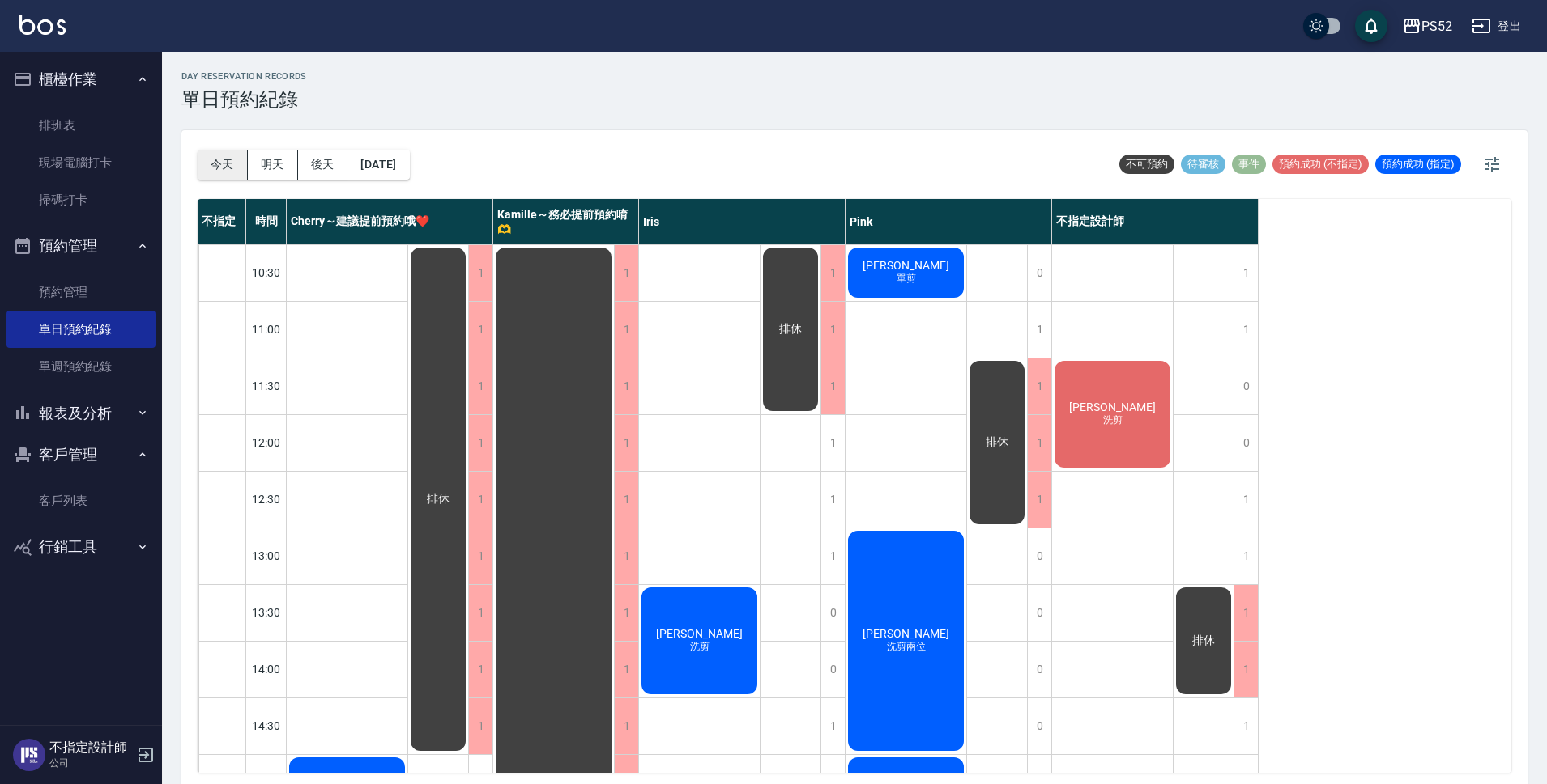
click at [232, 168] on button "今天" at bounding box center [223, 164] width 50 height 30
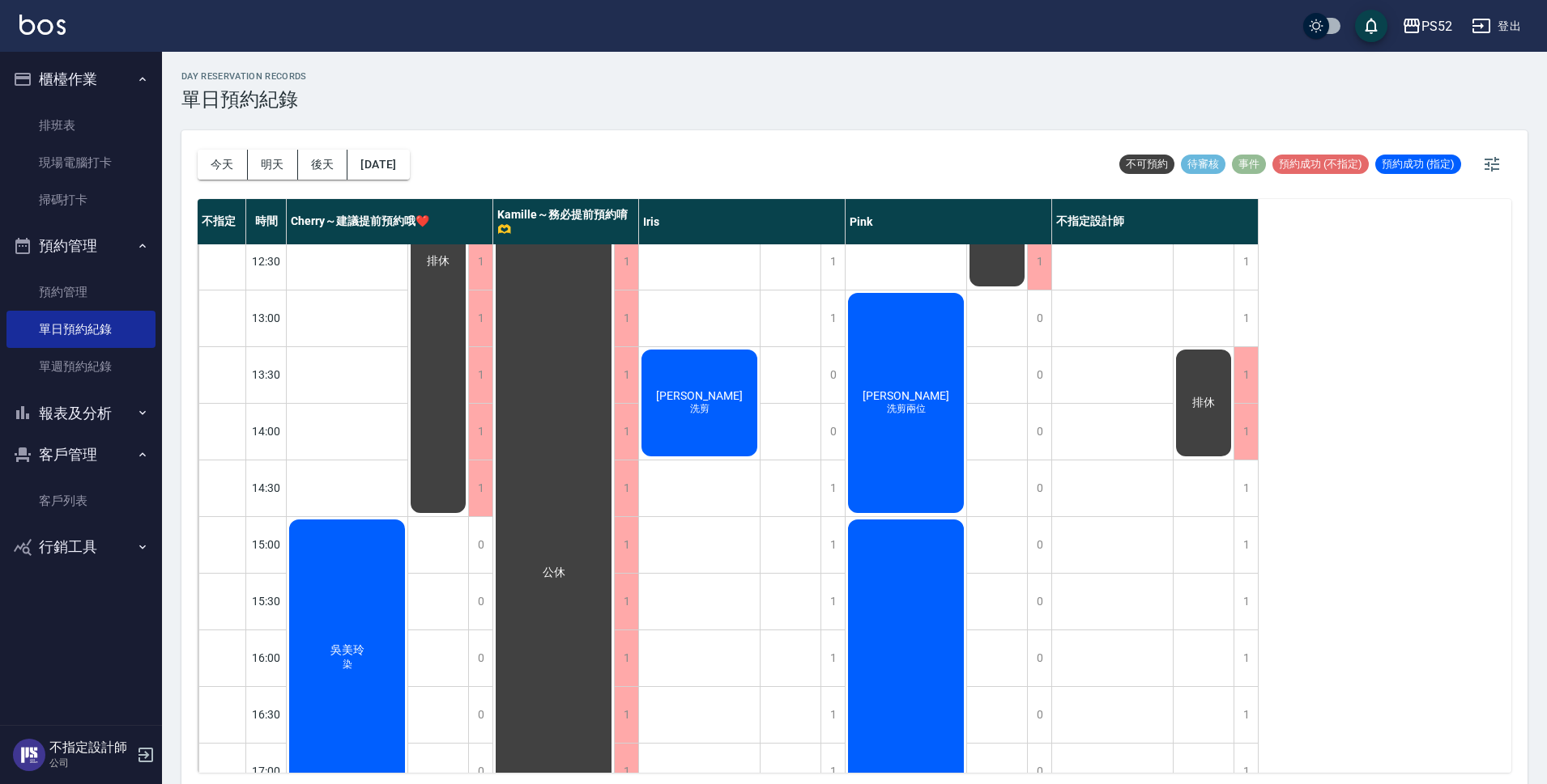
scroll to position [270, 0]
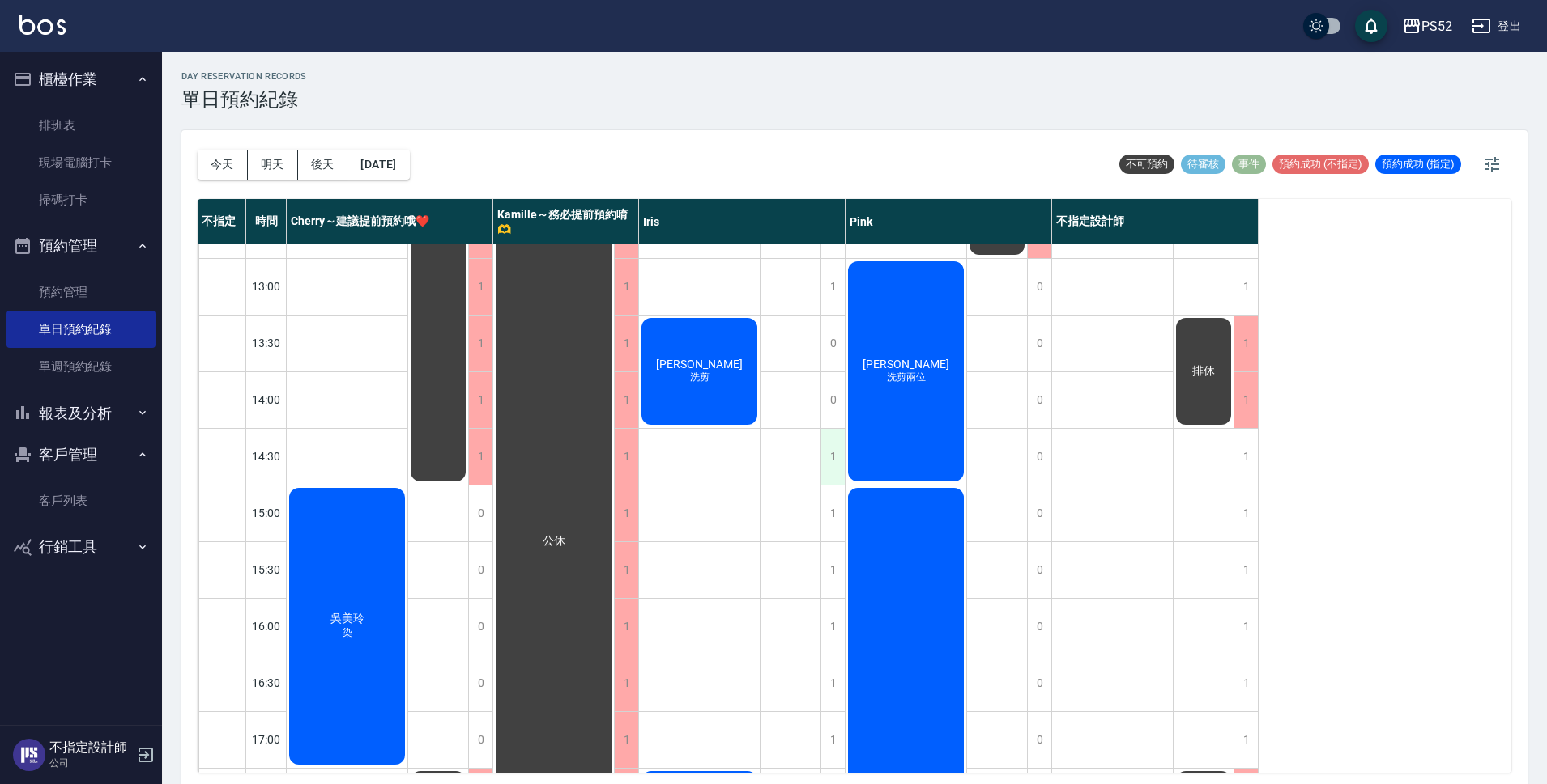
click at [829, 460] on div "1" at bounding box center [832, 457] width 24 height 56
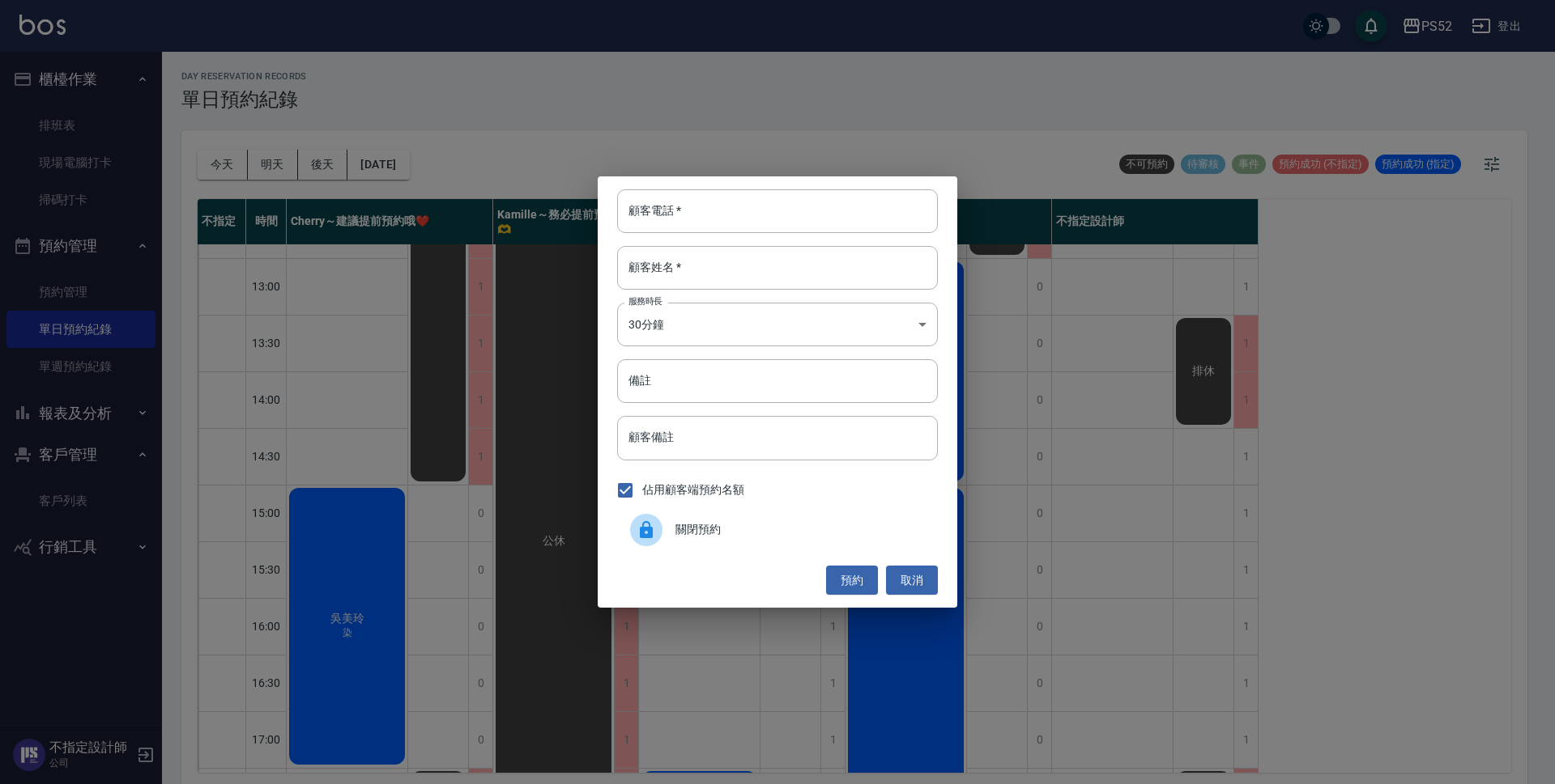
click at [715, 524] on span "關閉預約" at bounding box center [800, 530] width 250 height 17
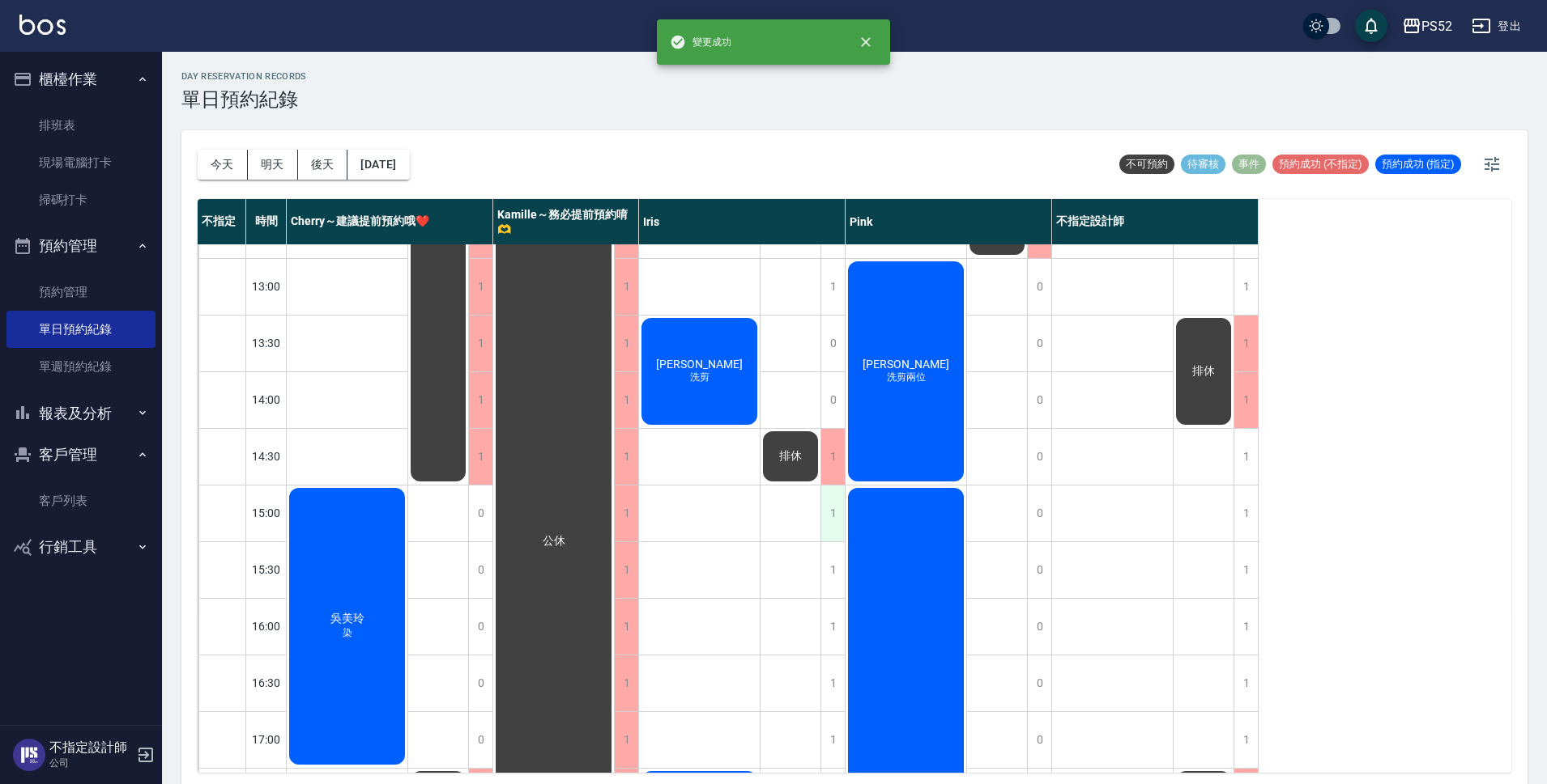
click at [830, 515] on div "1" at bounding box center [832, 513] width 24 height 56
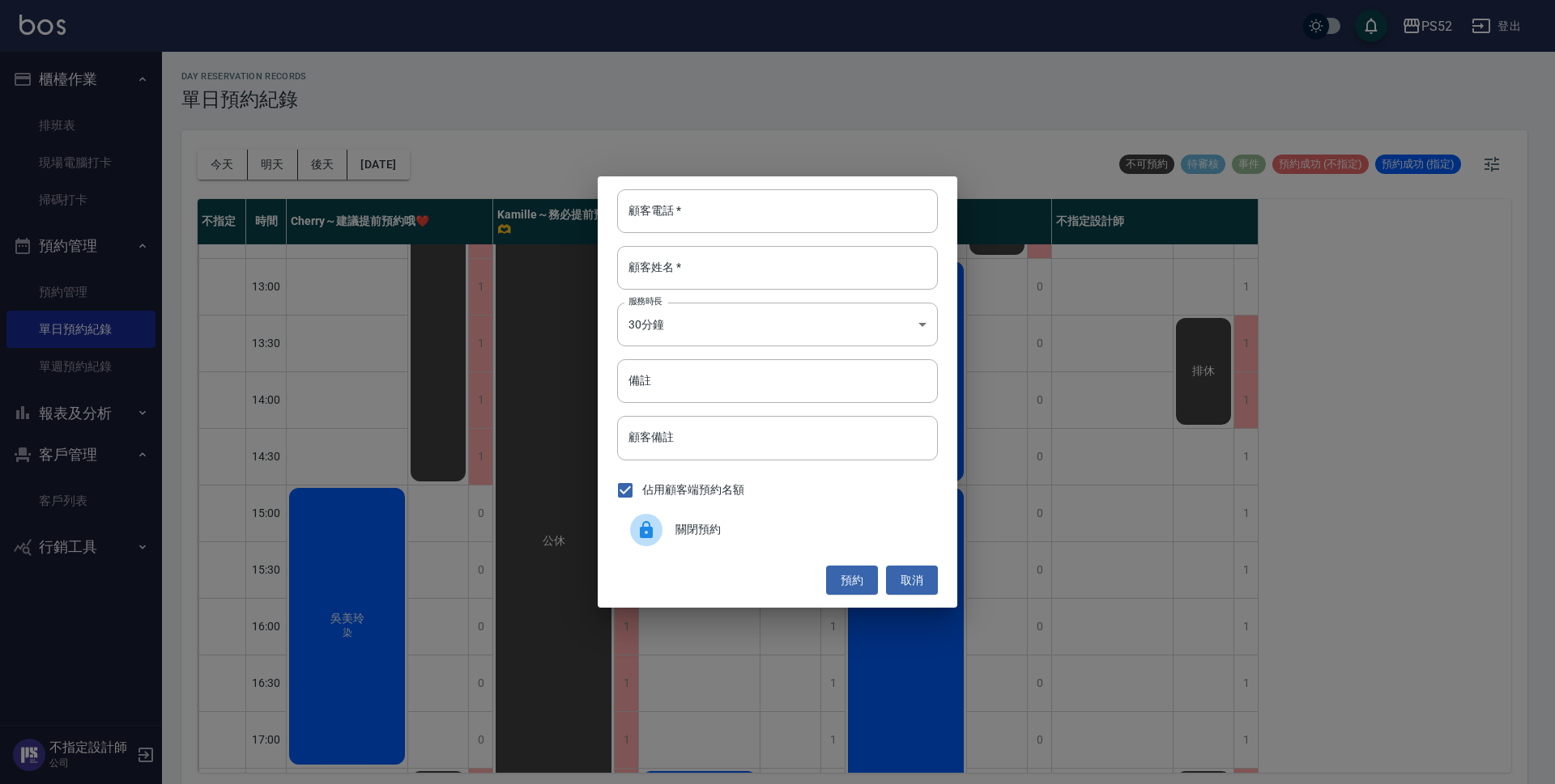
click at [766, 539] on span "關閉預約" at bounding box center [800, 530] width 250 height 17
